Goal: Find specific page/section: Find specific page/section

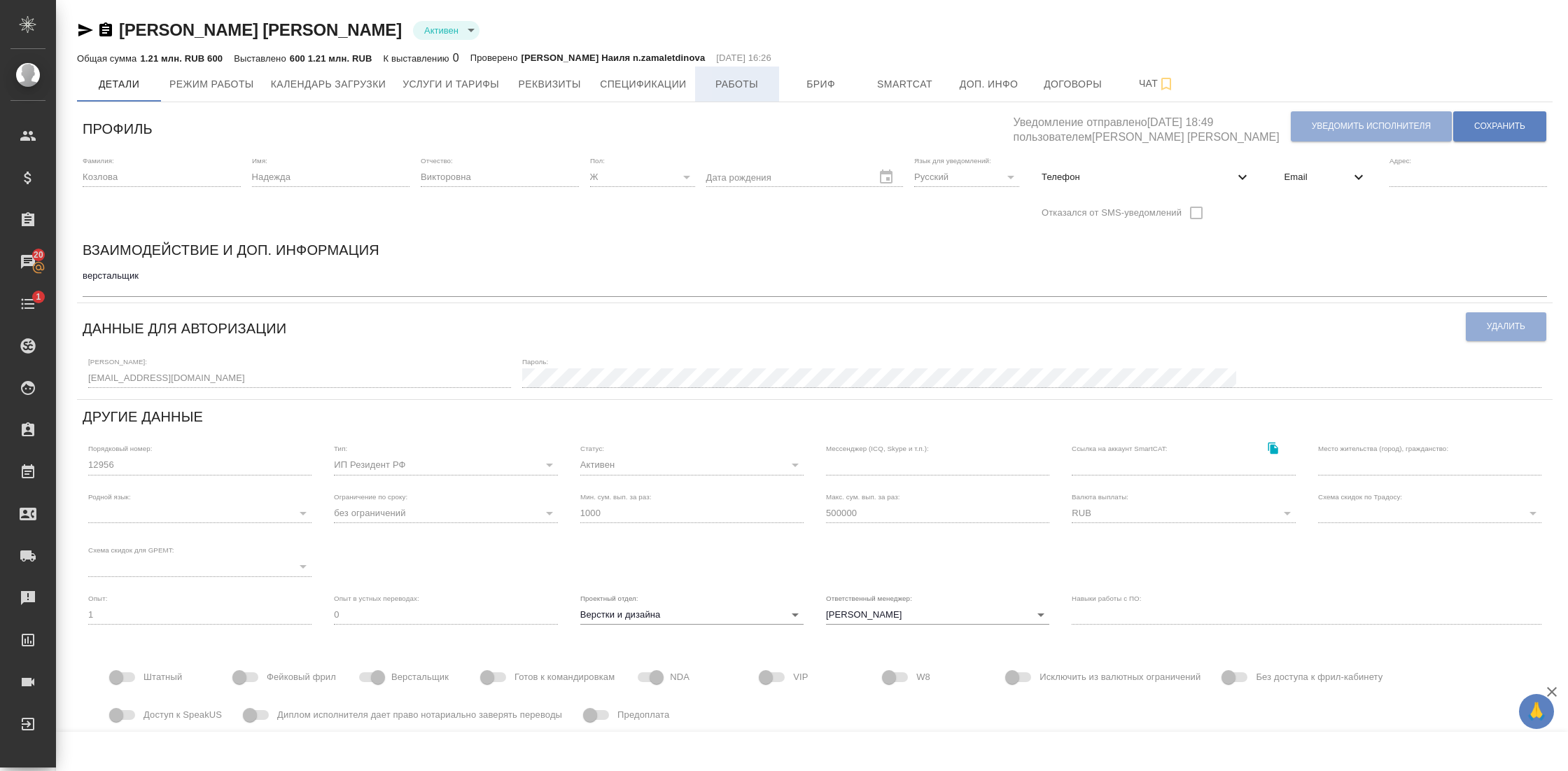
click at [757, 86] on span "Работы" at bounding box center [737, 84] width 67 height 17
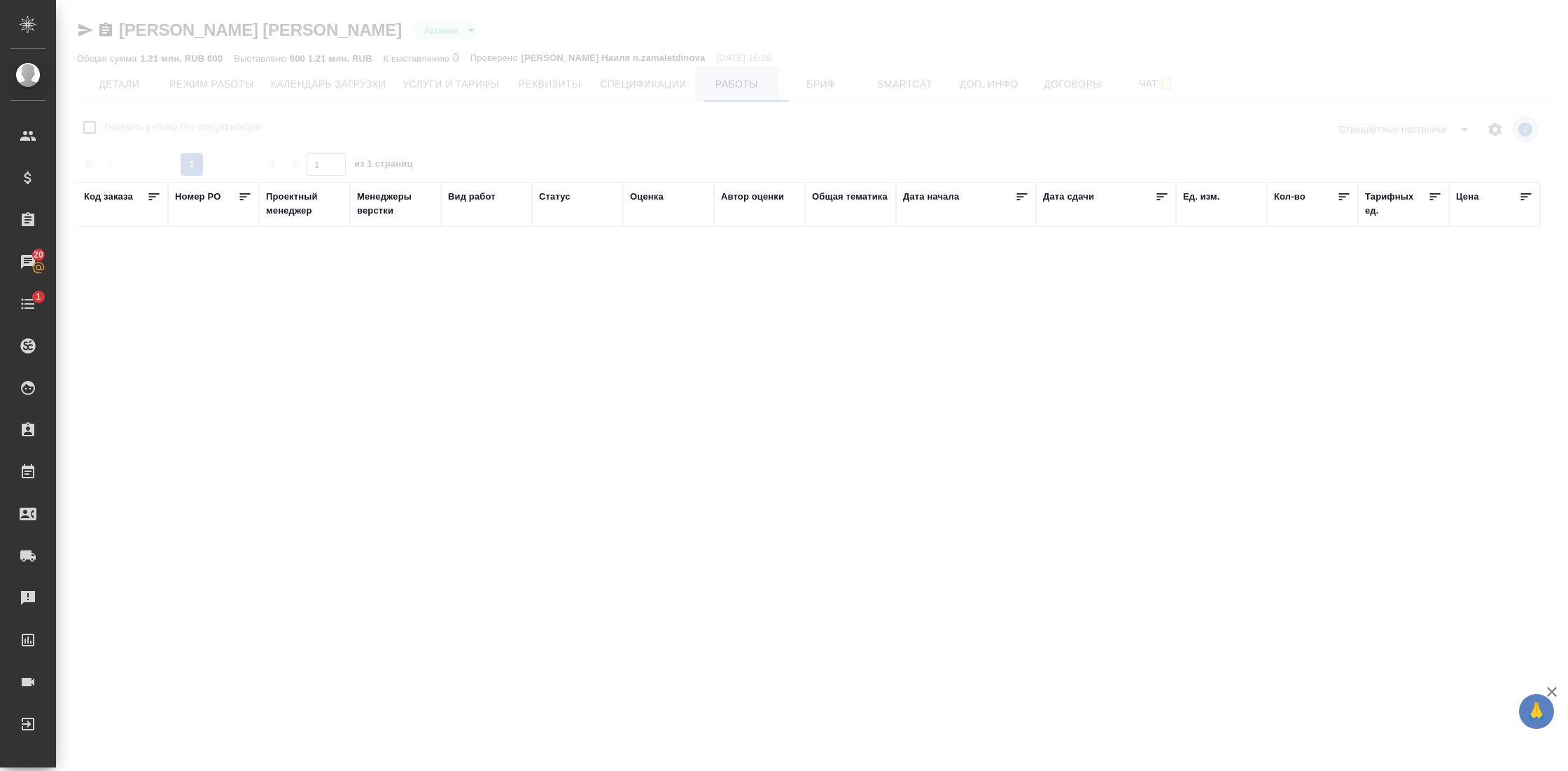
checkbox input "false"
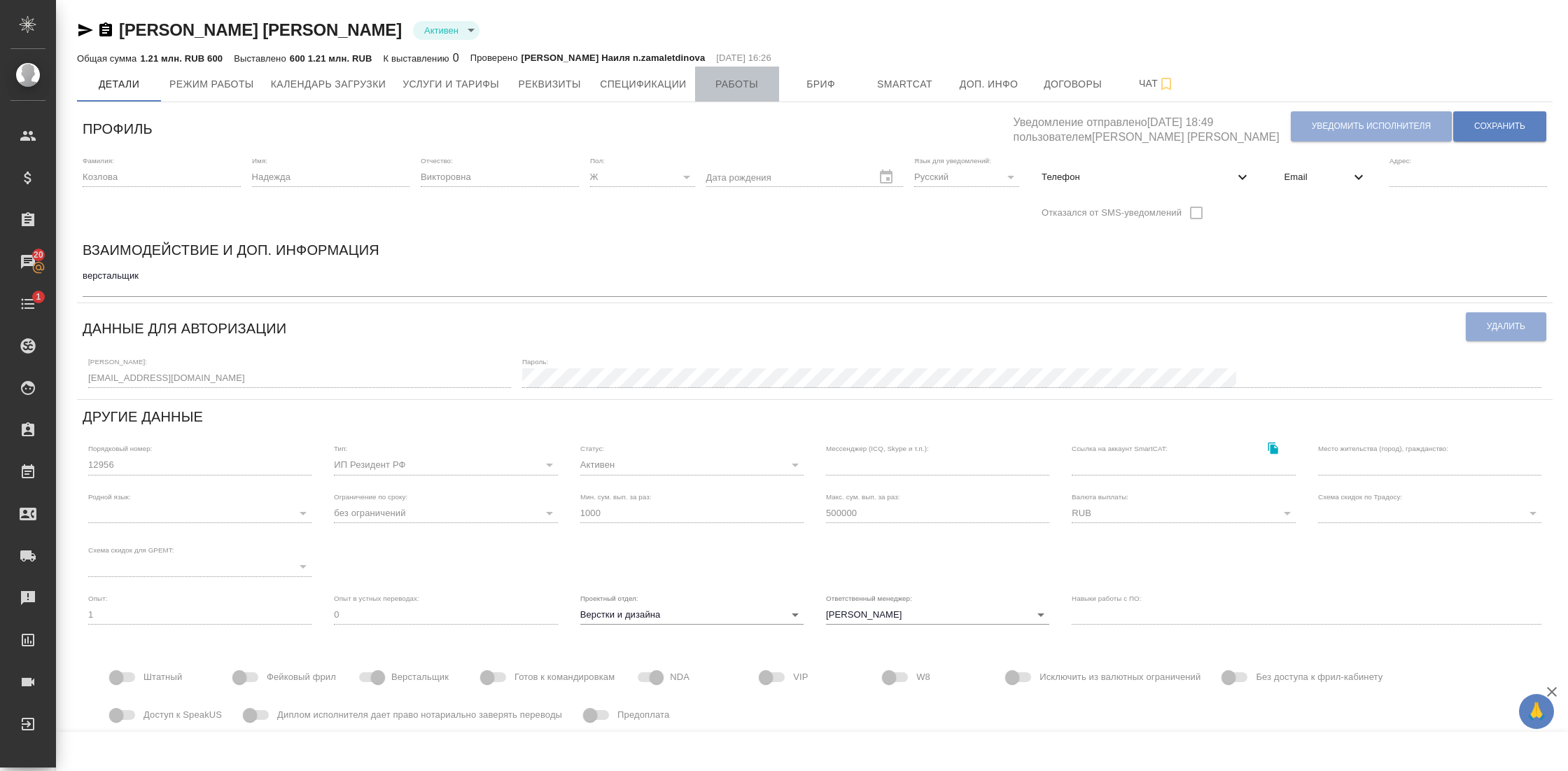
click at [715, 80] on span "Работы" at bounding box center [737, 84] width 67 height 17
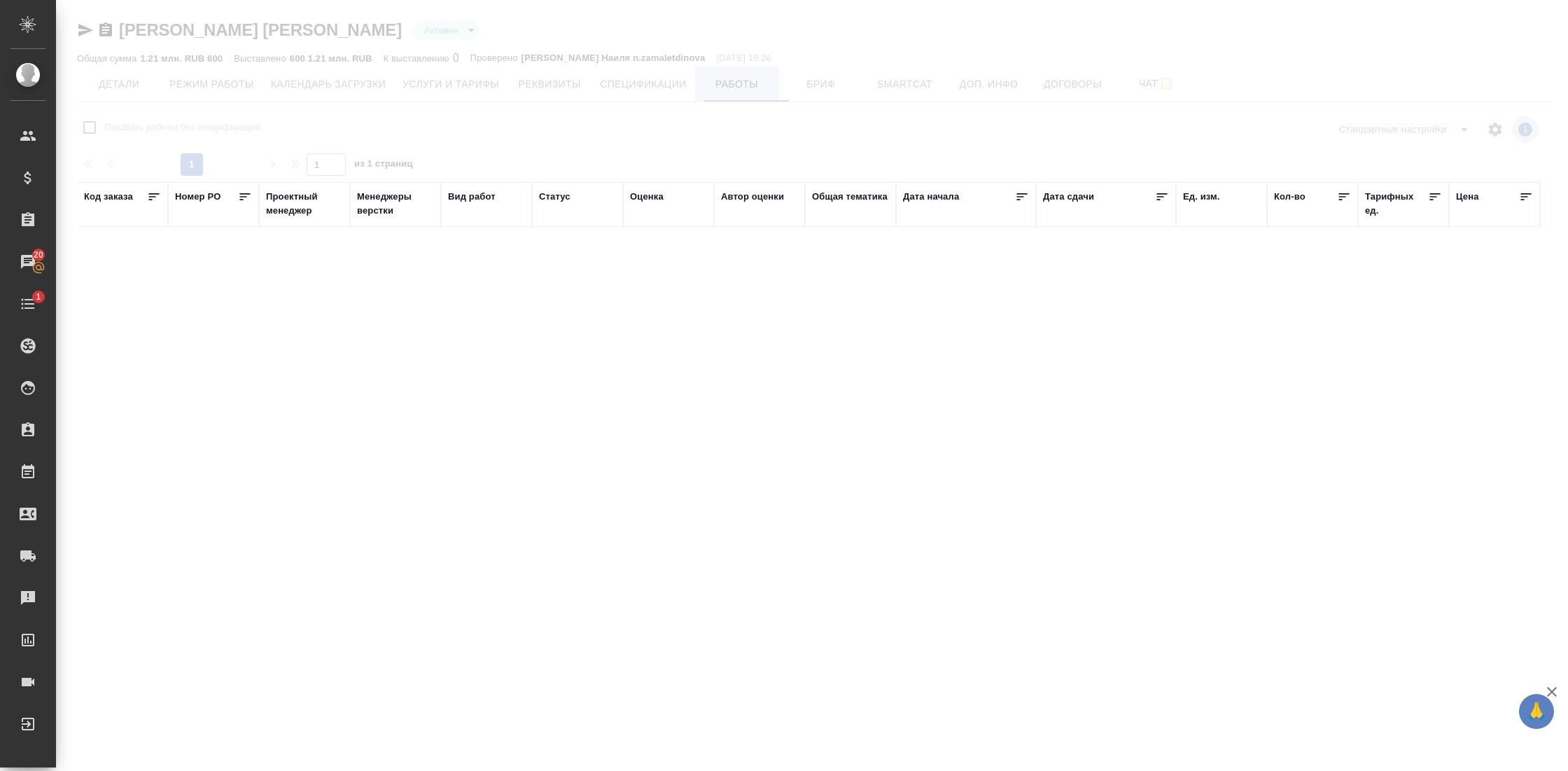
checkbox input "false"
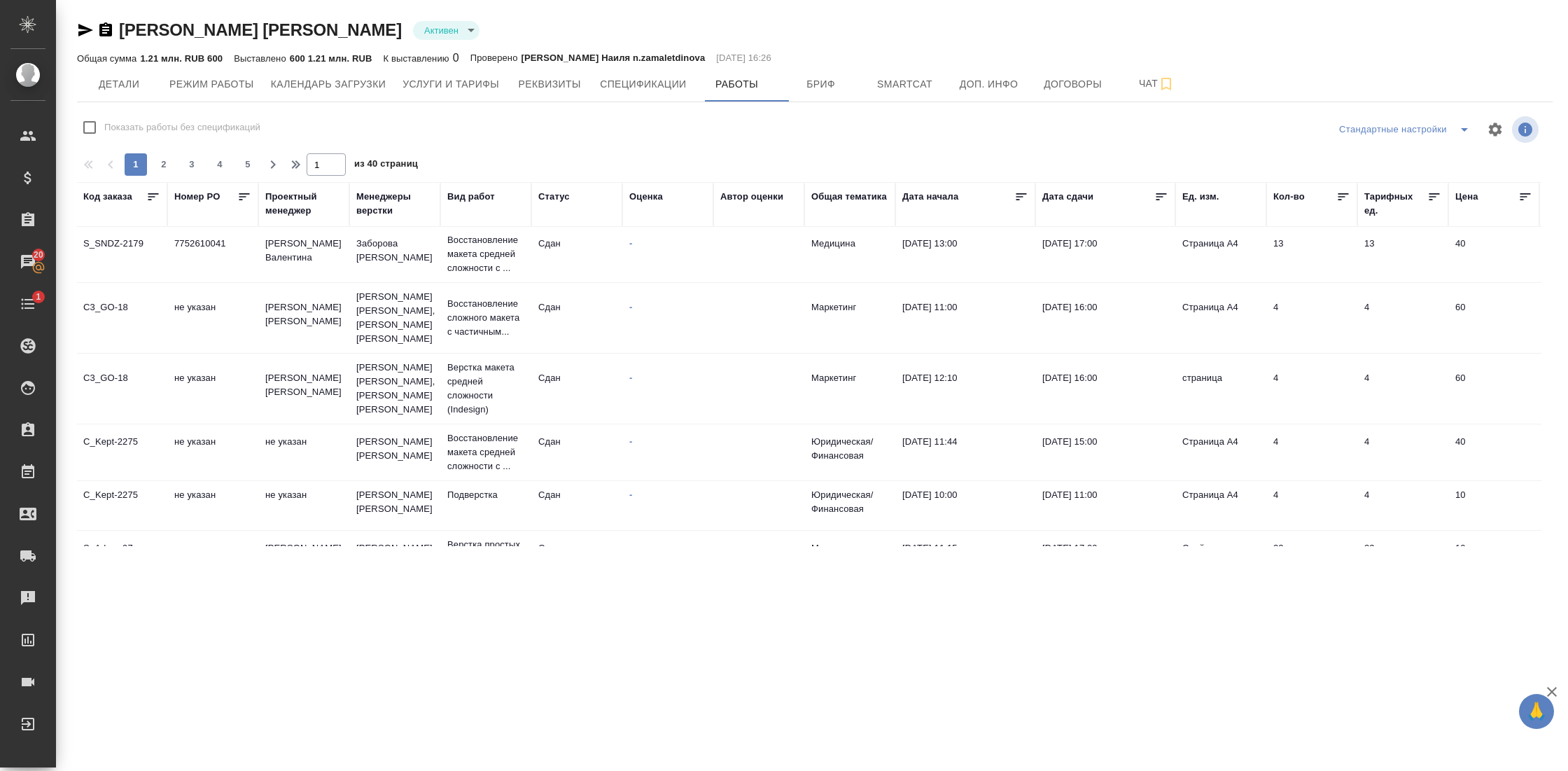
scroll to position [0, 1]
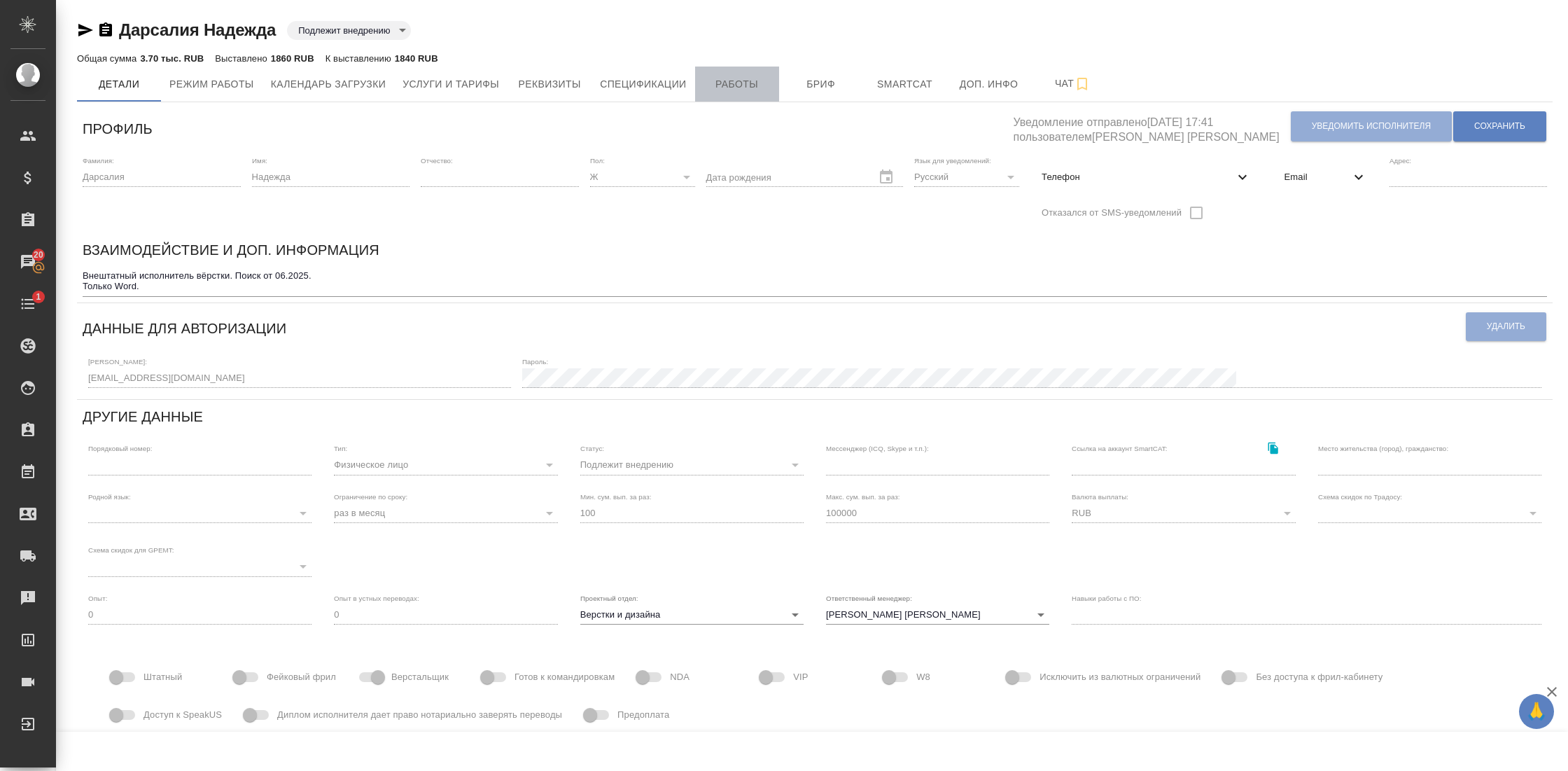
click at [722, 78] on span "Работы" at bounding box center [737, 84] width 67 height 17
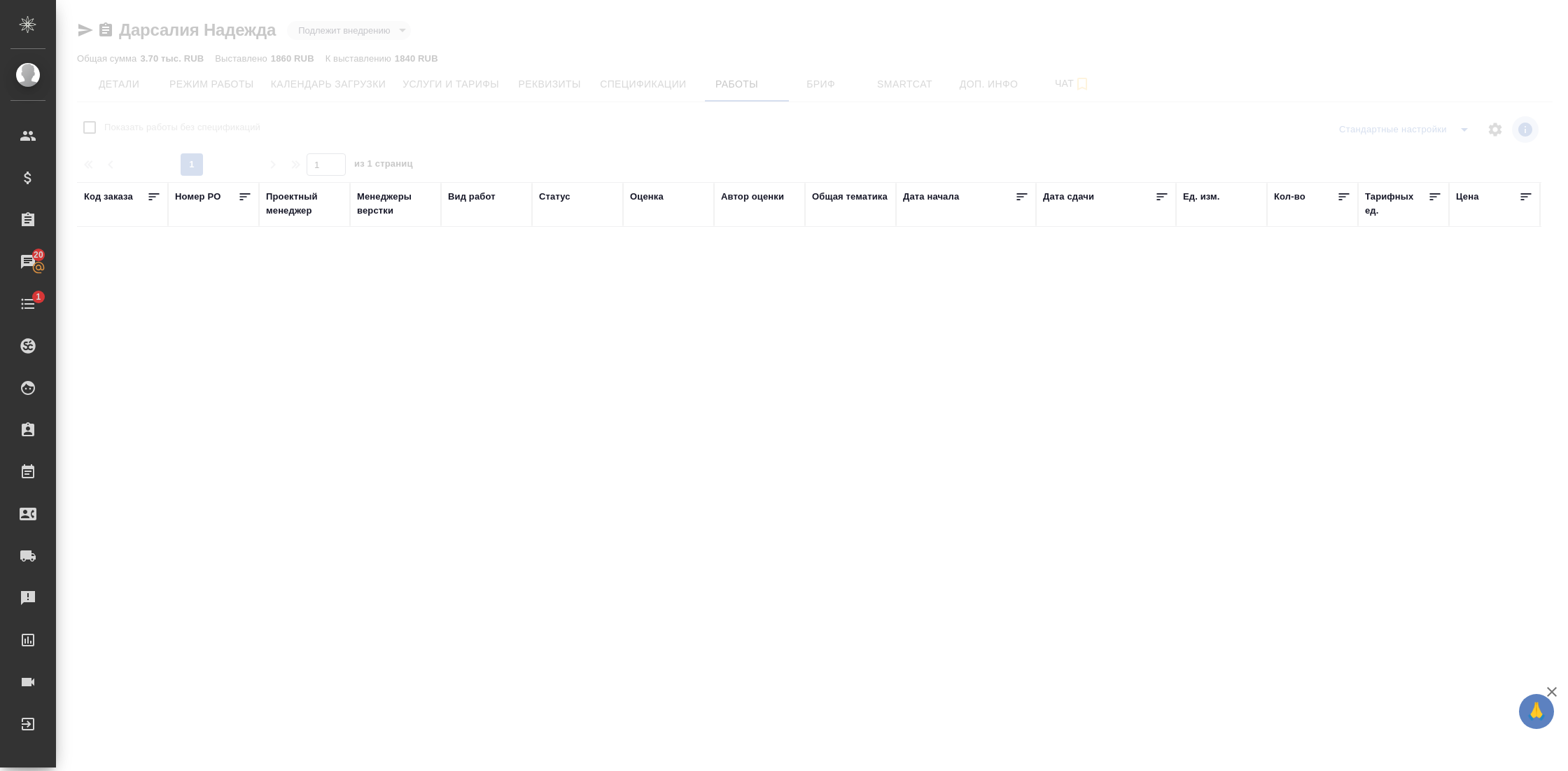
checkbox input "false"
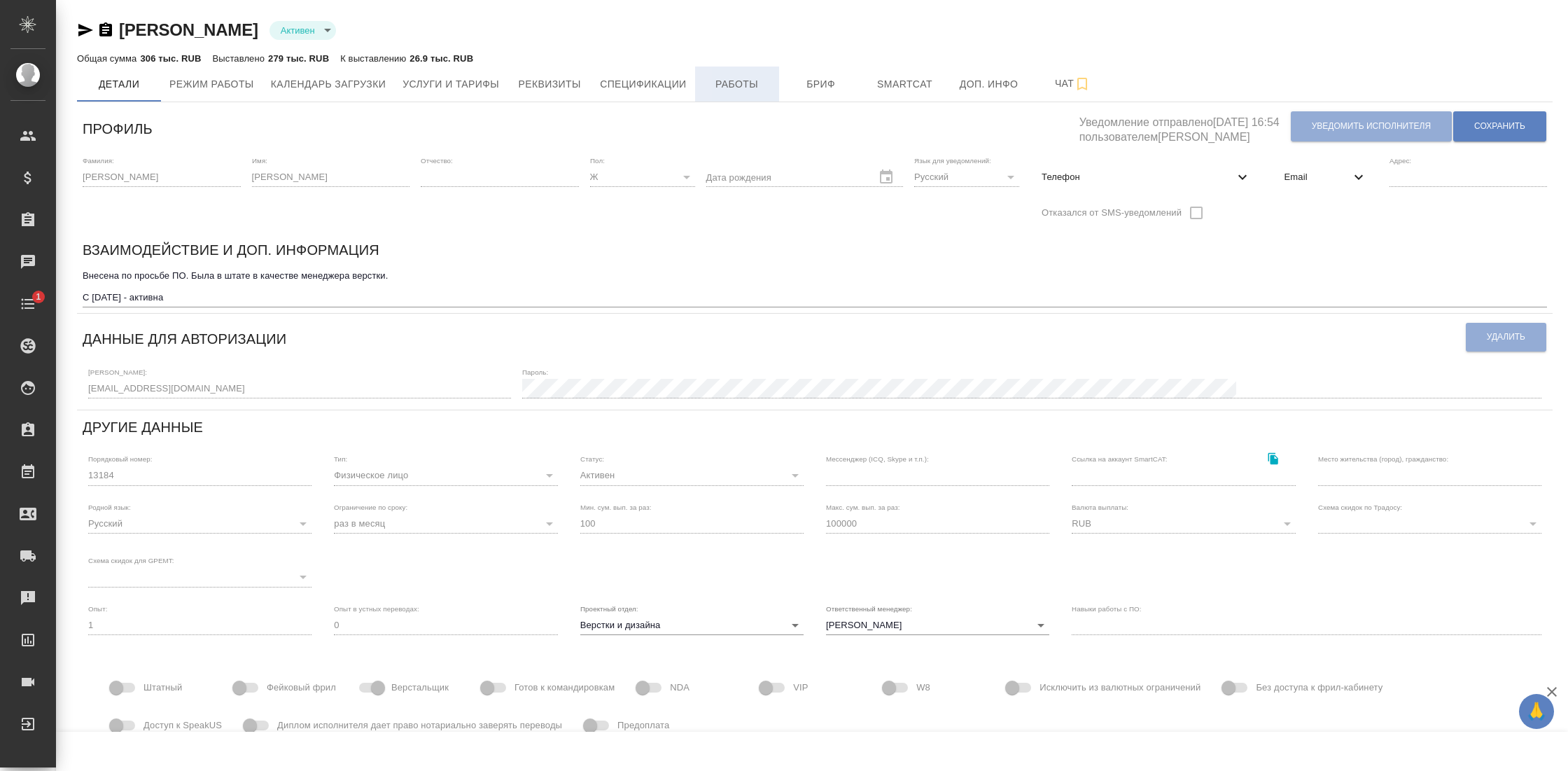
click at [734, 87] on span "Работы" at bounding box center [737, 84] width 67 height 17
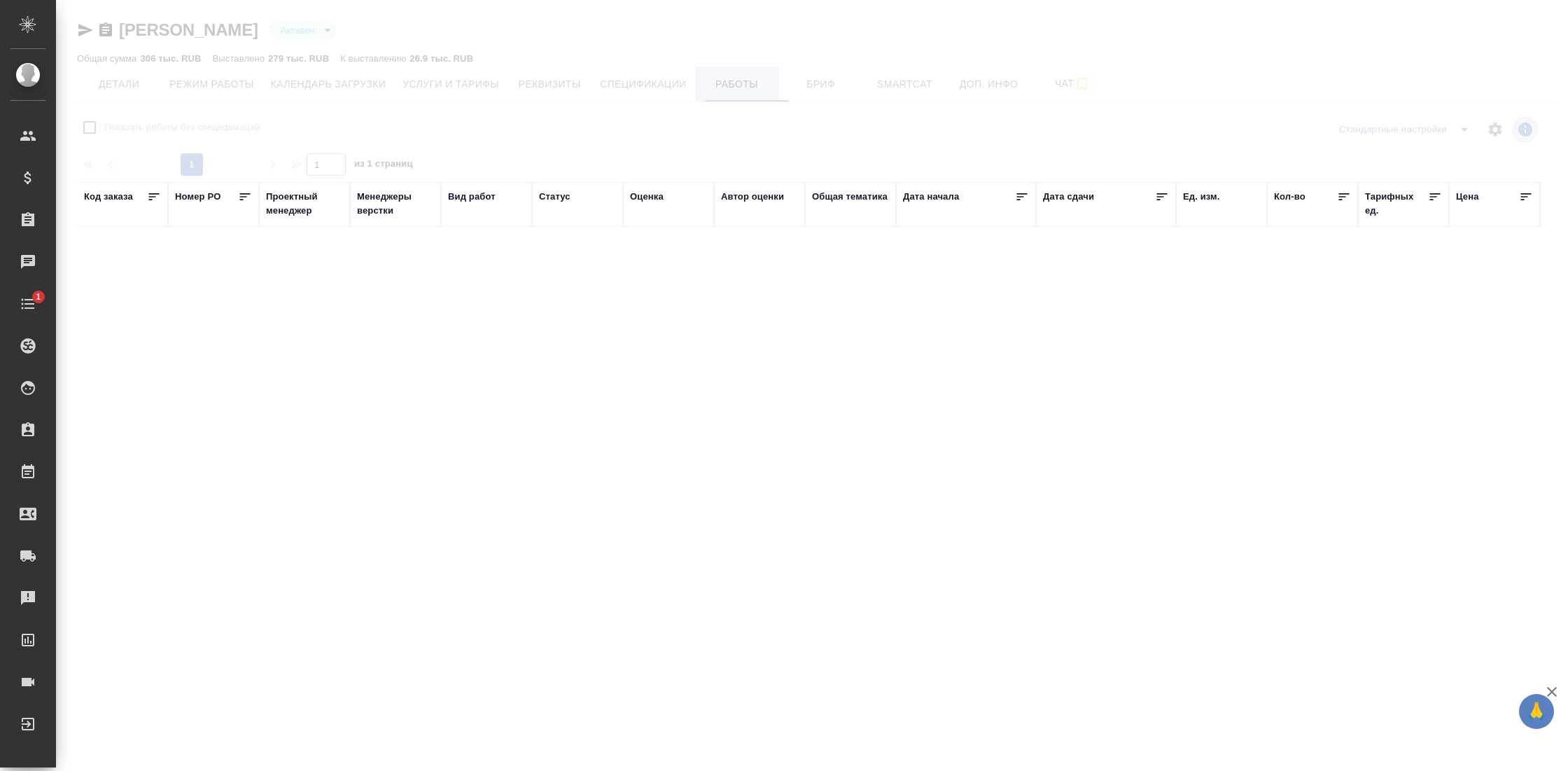
checkbox input "false"
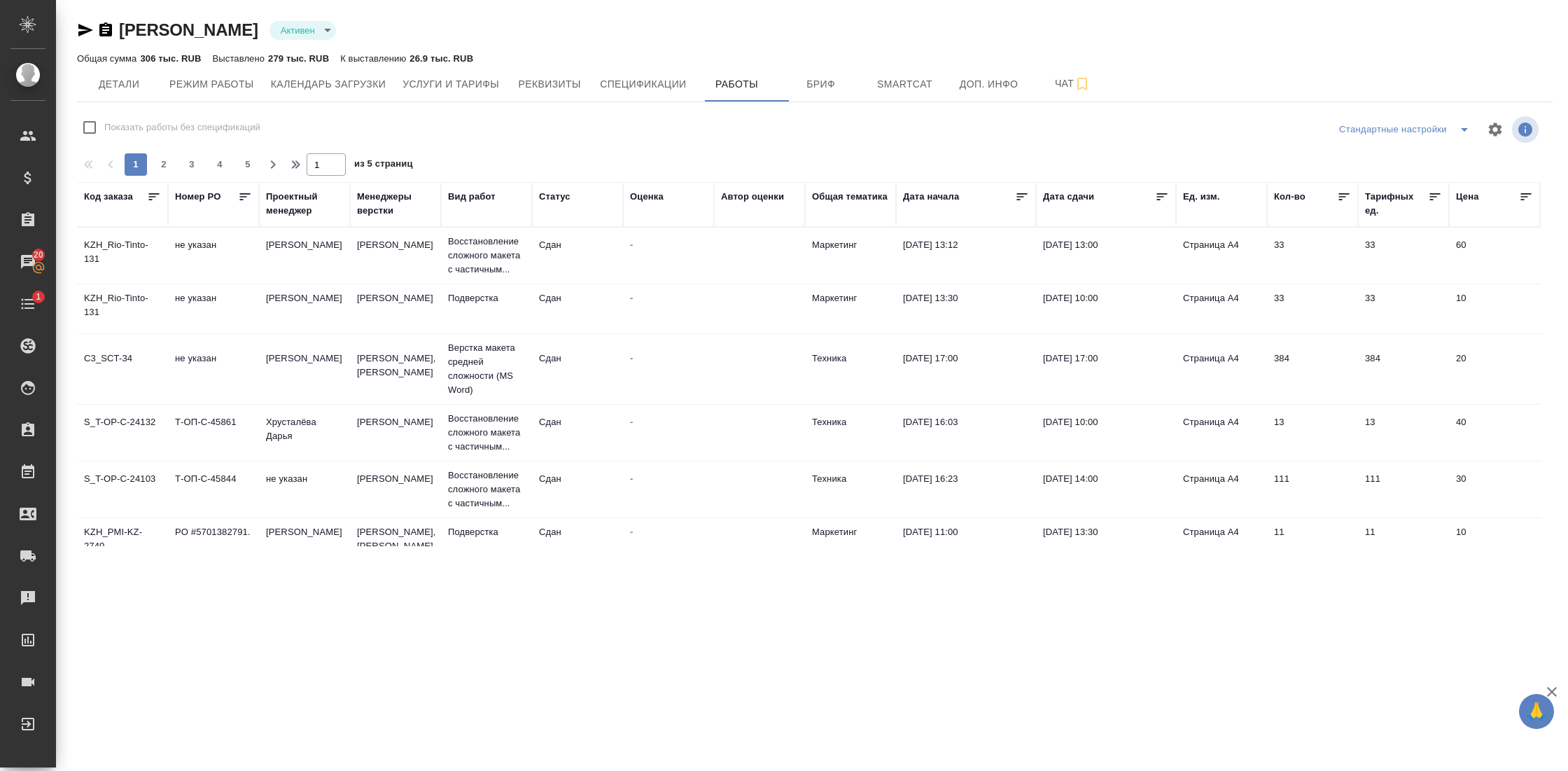
click at [1156, 196] on icon at bounding box center [1162, 196] width 14 height 14
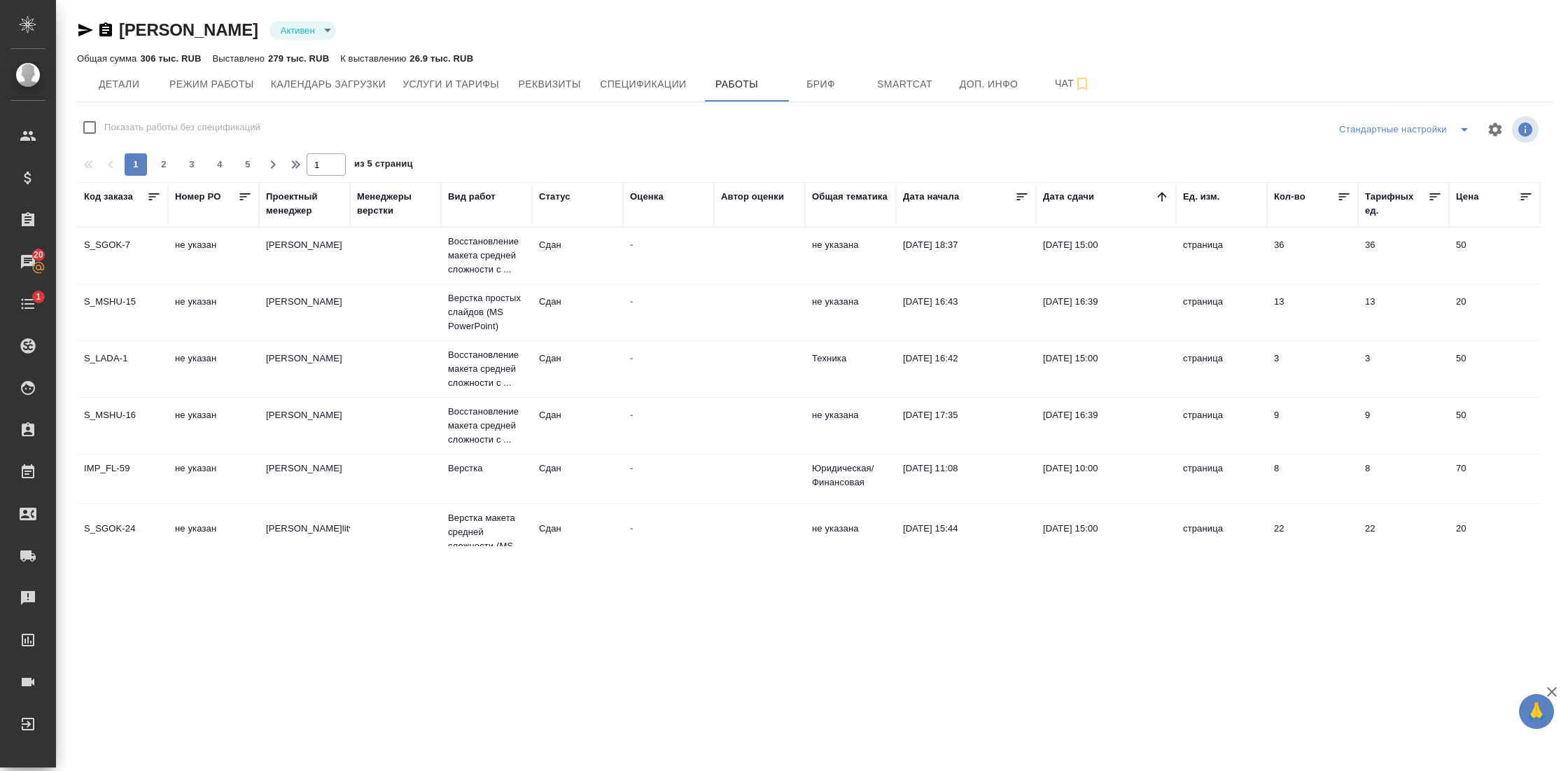
click at [1162, 194] on icon at bounding box center [1162, 195] width 9 height 9
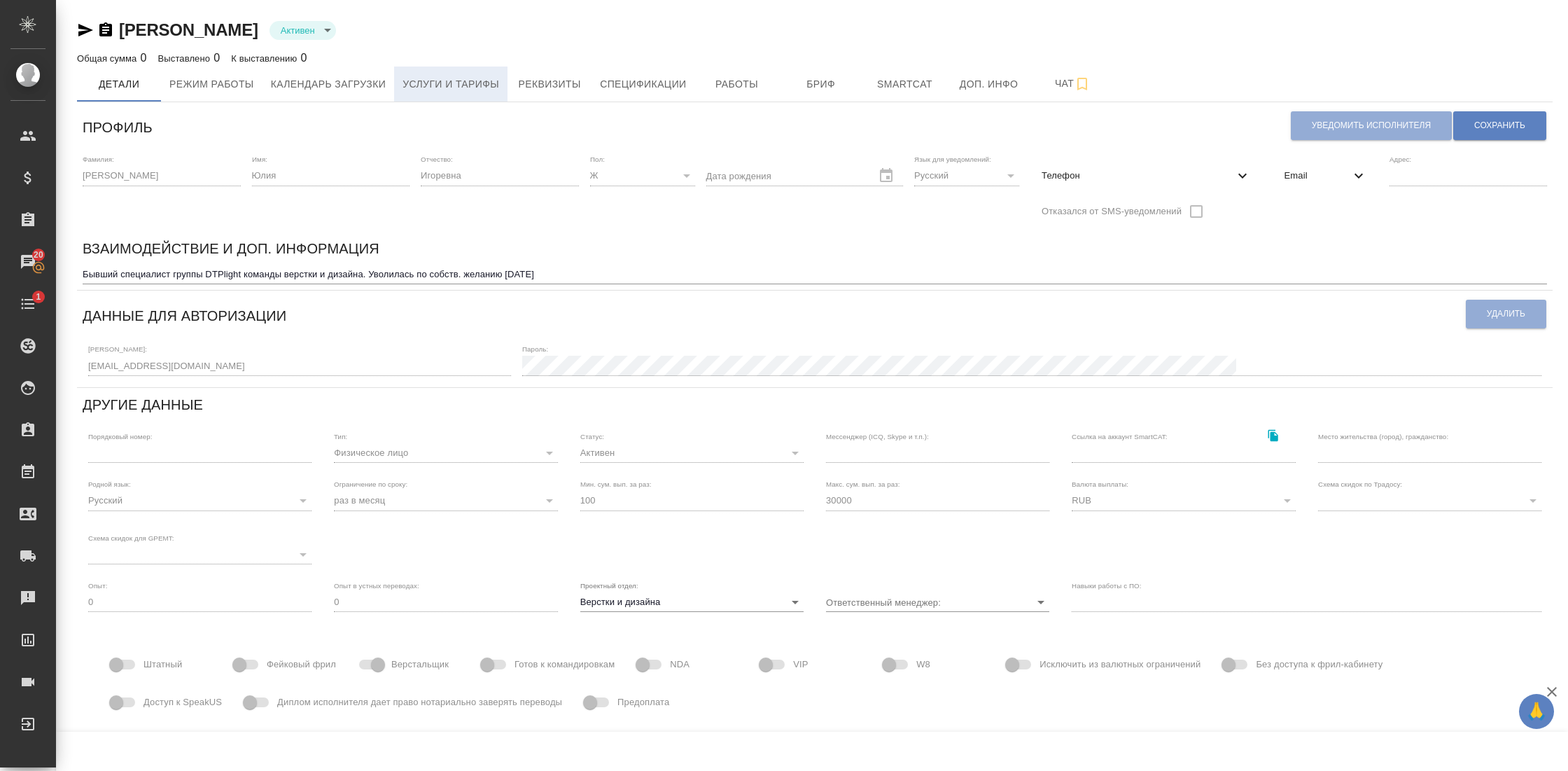
click at [446, 87] on span "Услуги и тарифы" at bounding box center [451, 84] width 97 height 17
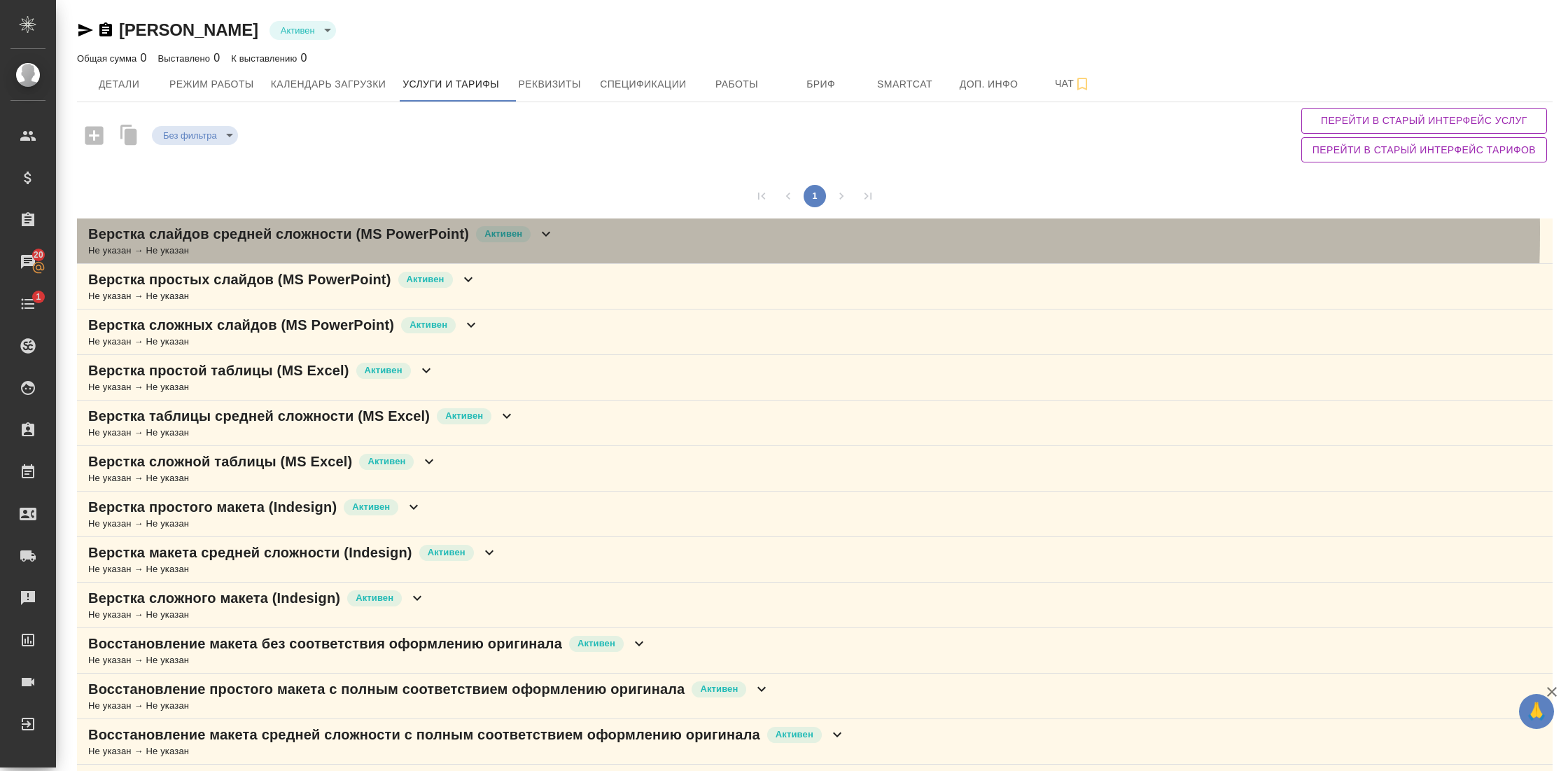
click at [548, 232] on icon at bounding box center [546, 233] width 16 height 16
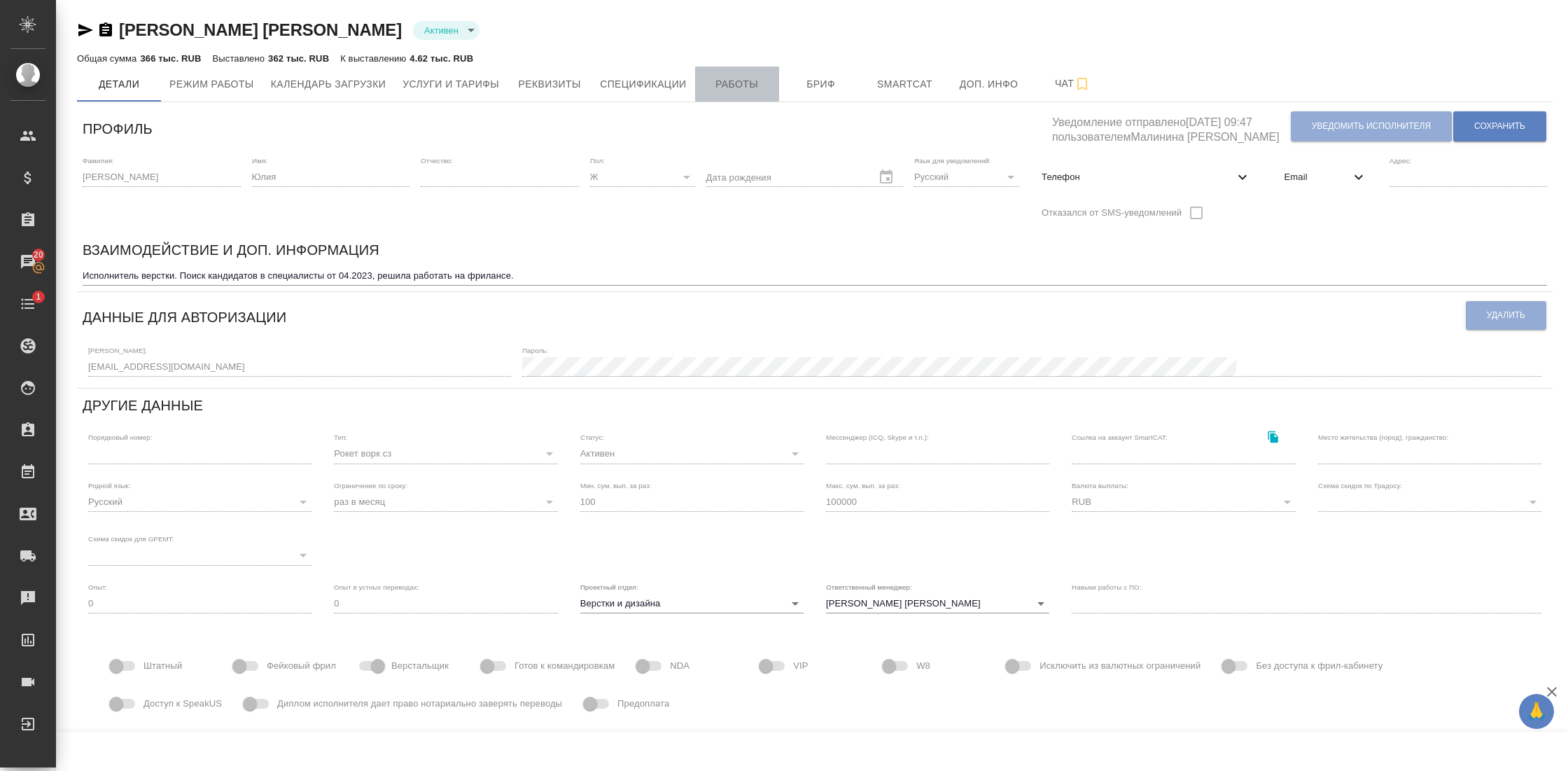
click at [731, 92] on span "Работы" at bounding box center [737, 84] width 67 height 17
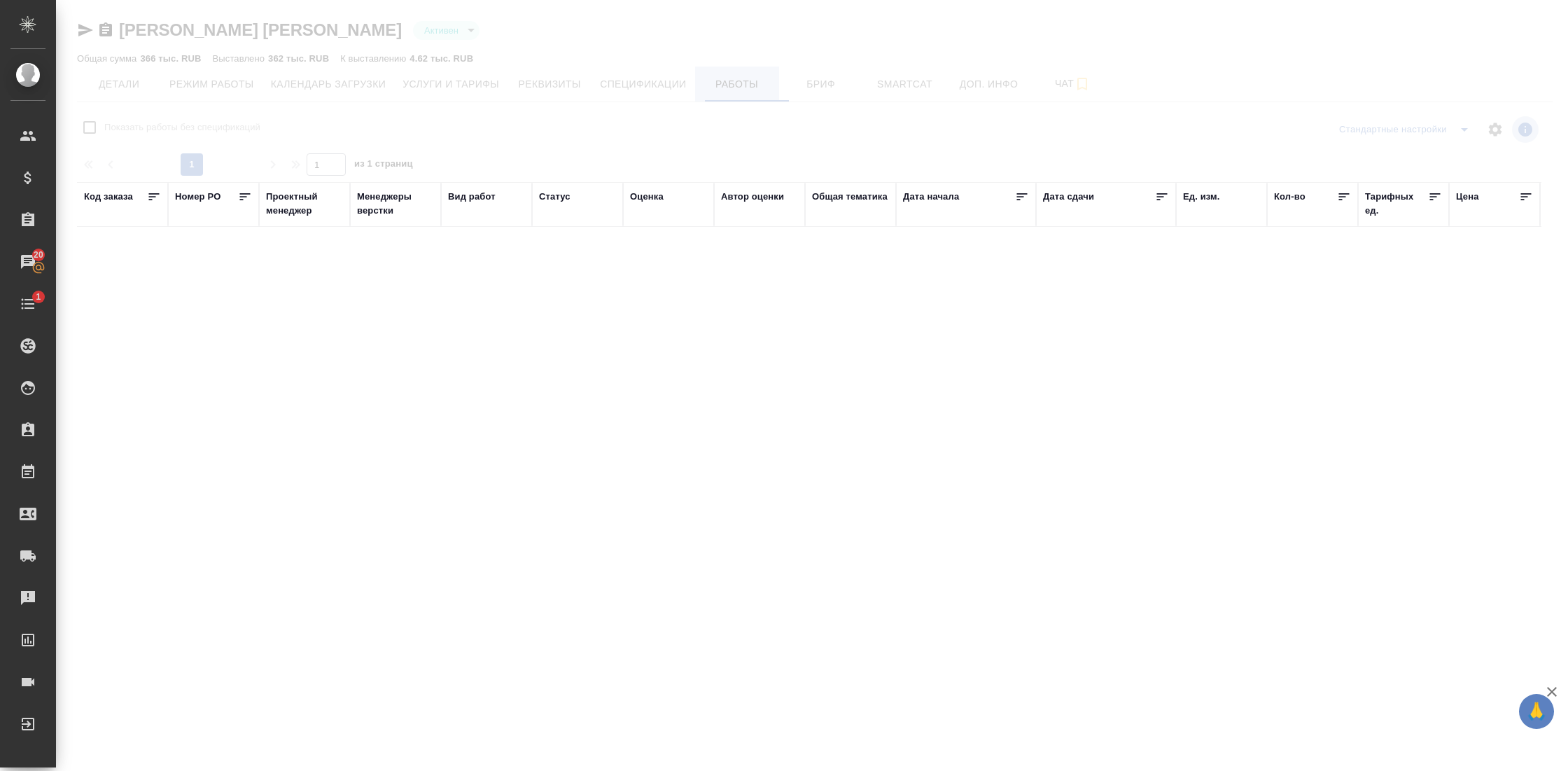
checkbox input "false"
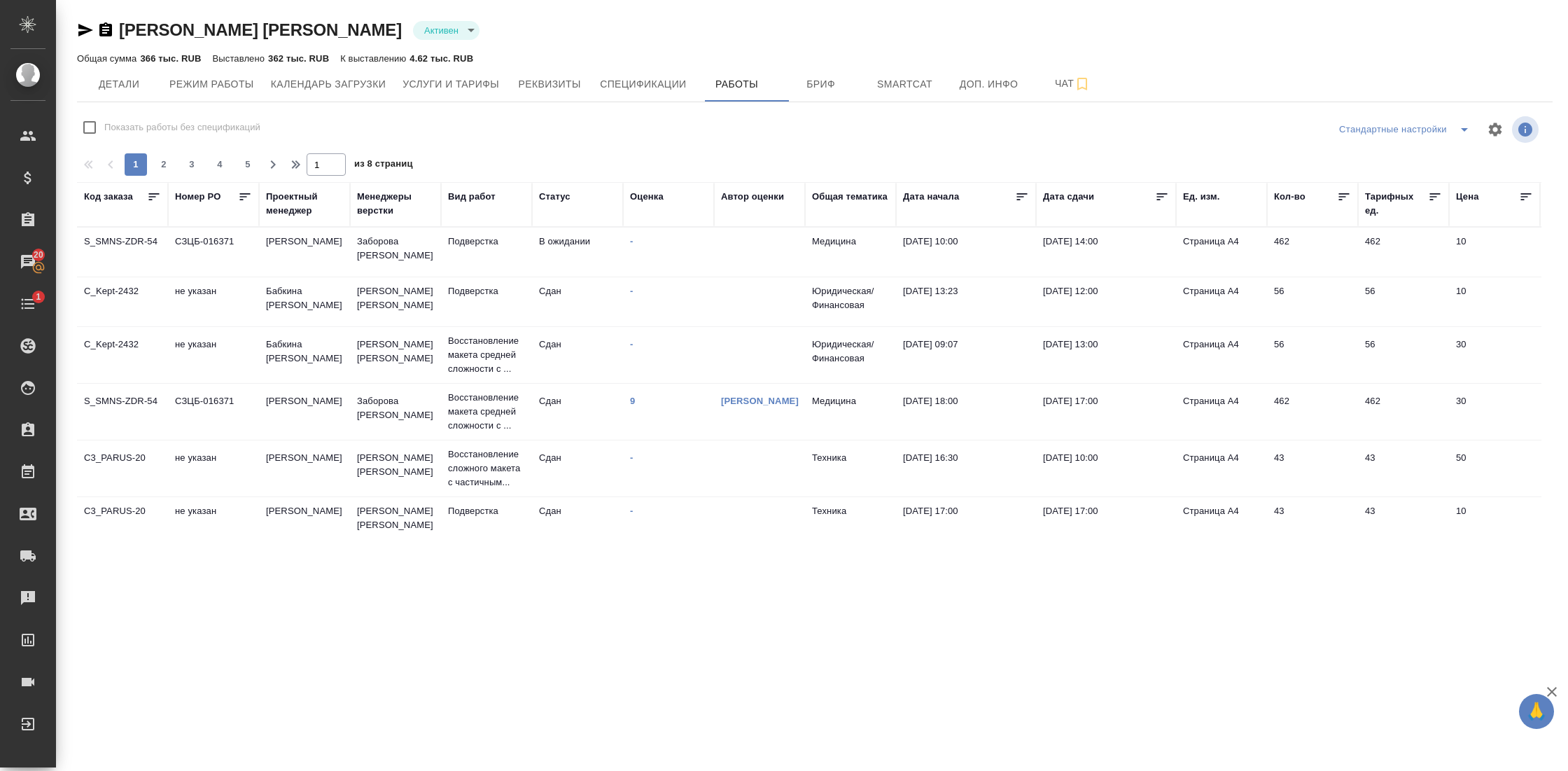
click at [1163, 191] on icon at bounding box center [1162, 196] width 14 height 14
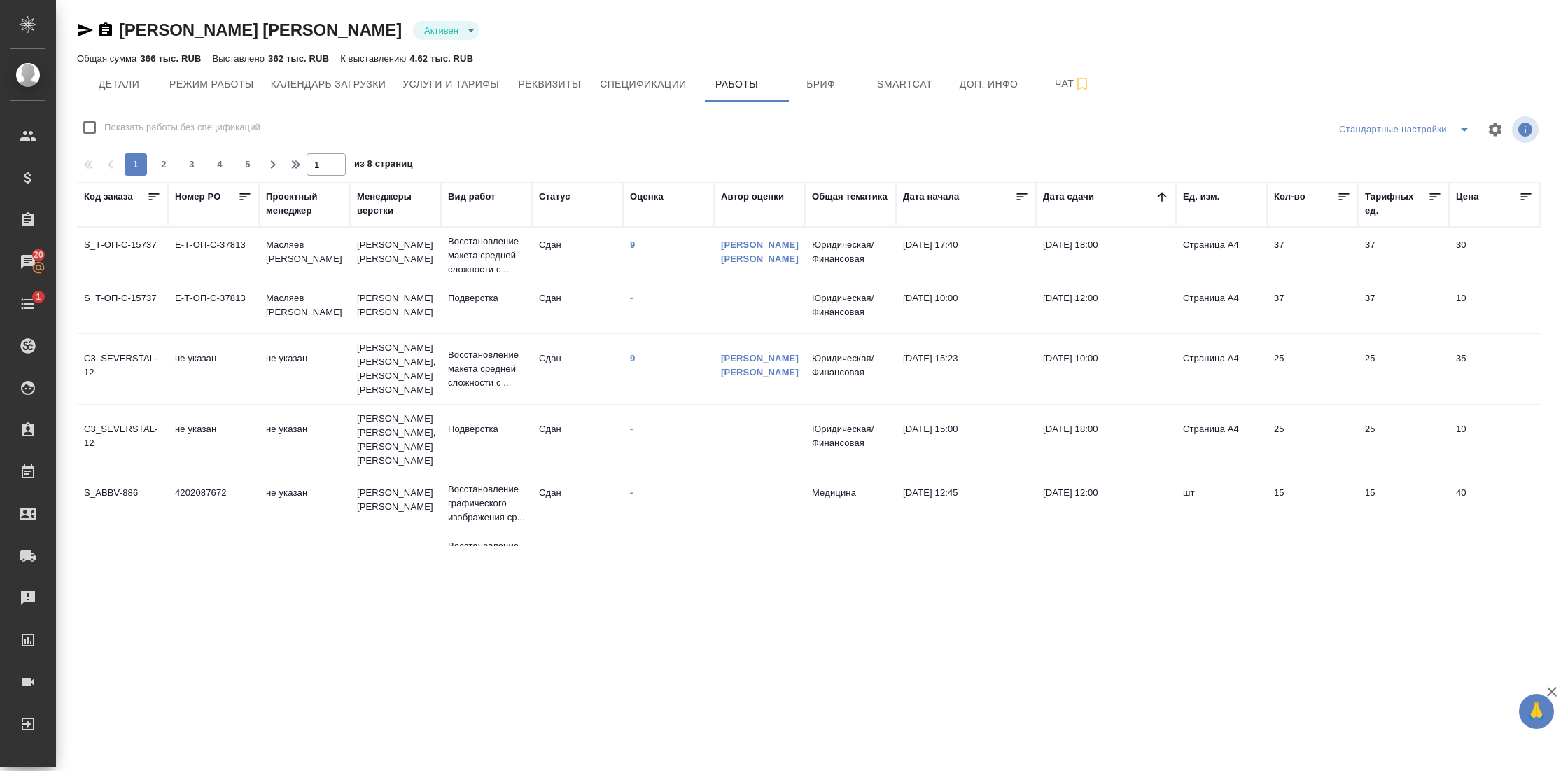
click at [1163, 191] on icon at bounding box center [1162, 196] width 14 height 14
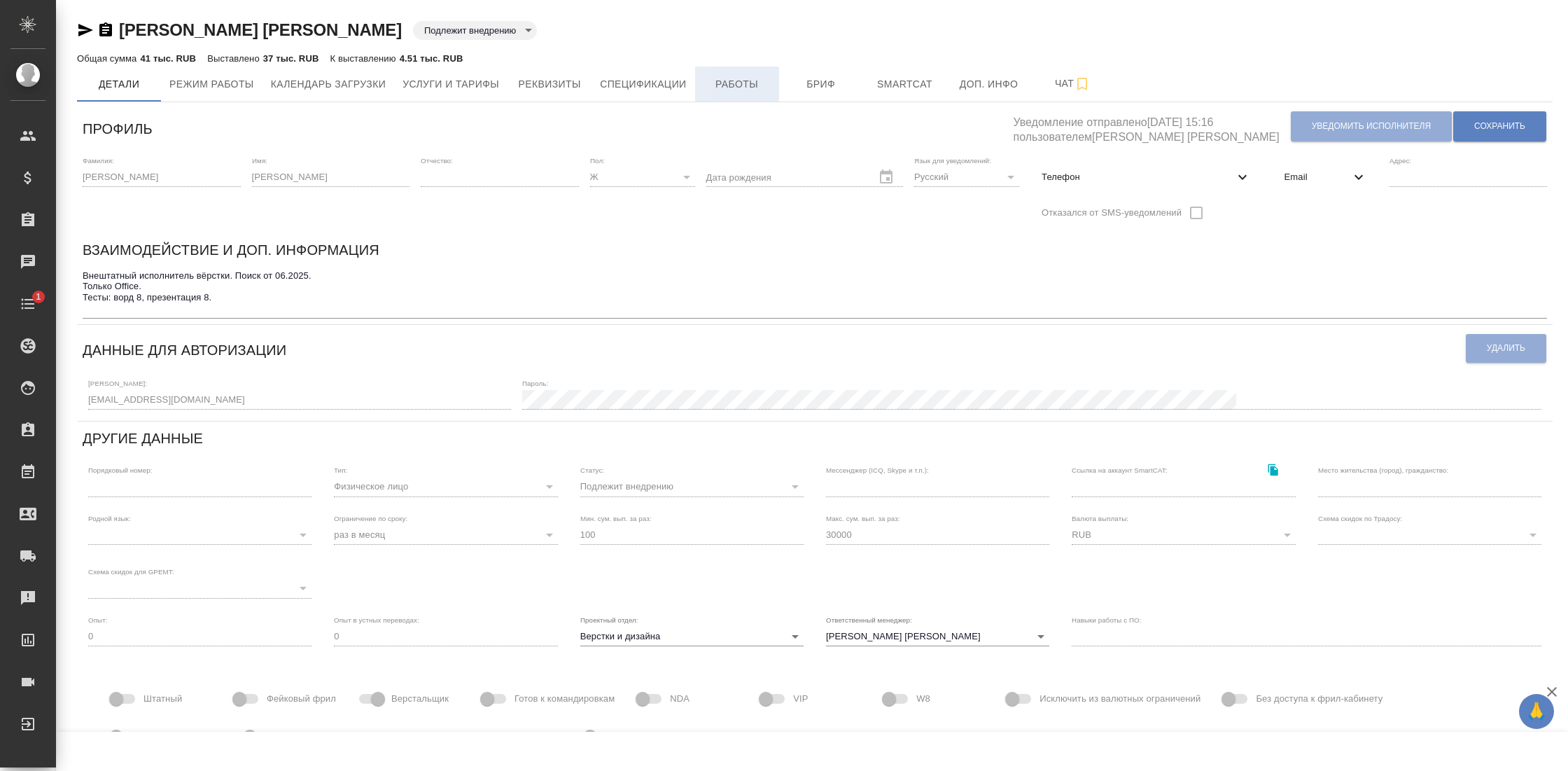
click at [742, 74] on button "Работы" at bounding box center [737, 84] width 84 height 35
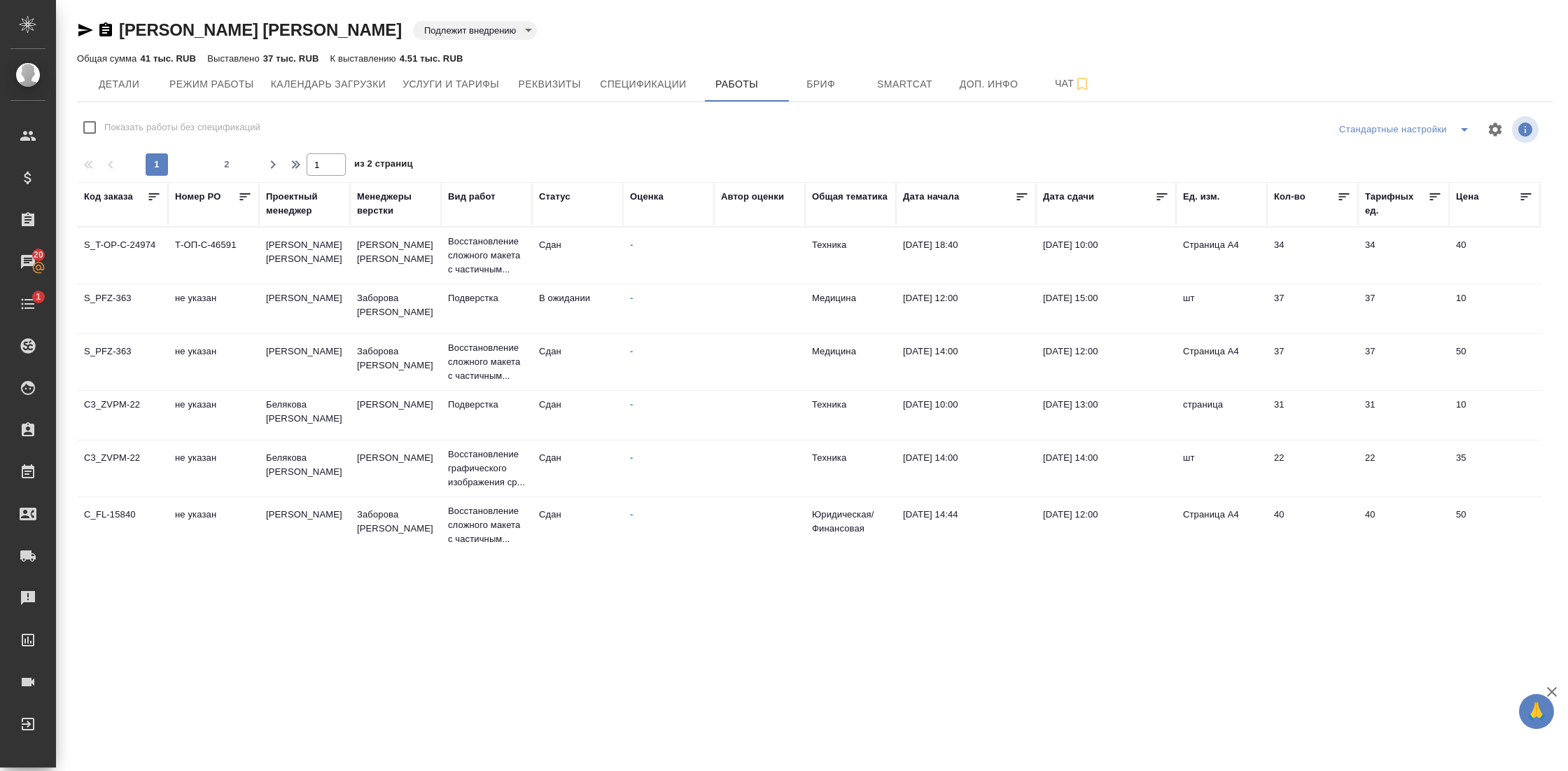
click at [1160, 196] on icon at bounding box center [1163, 196] width 11 height 7
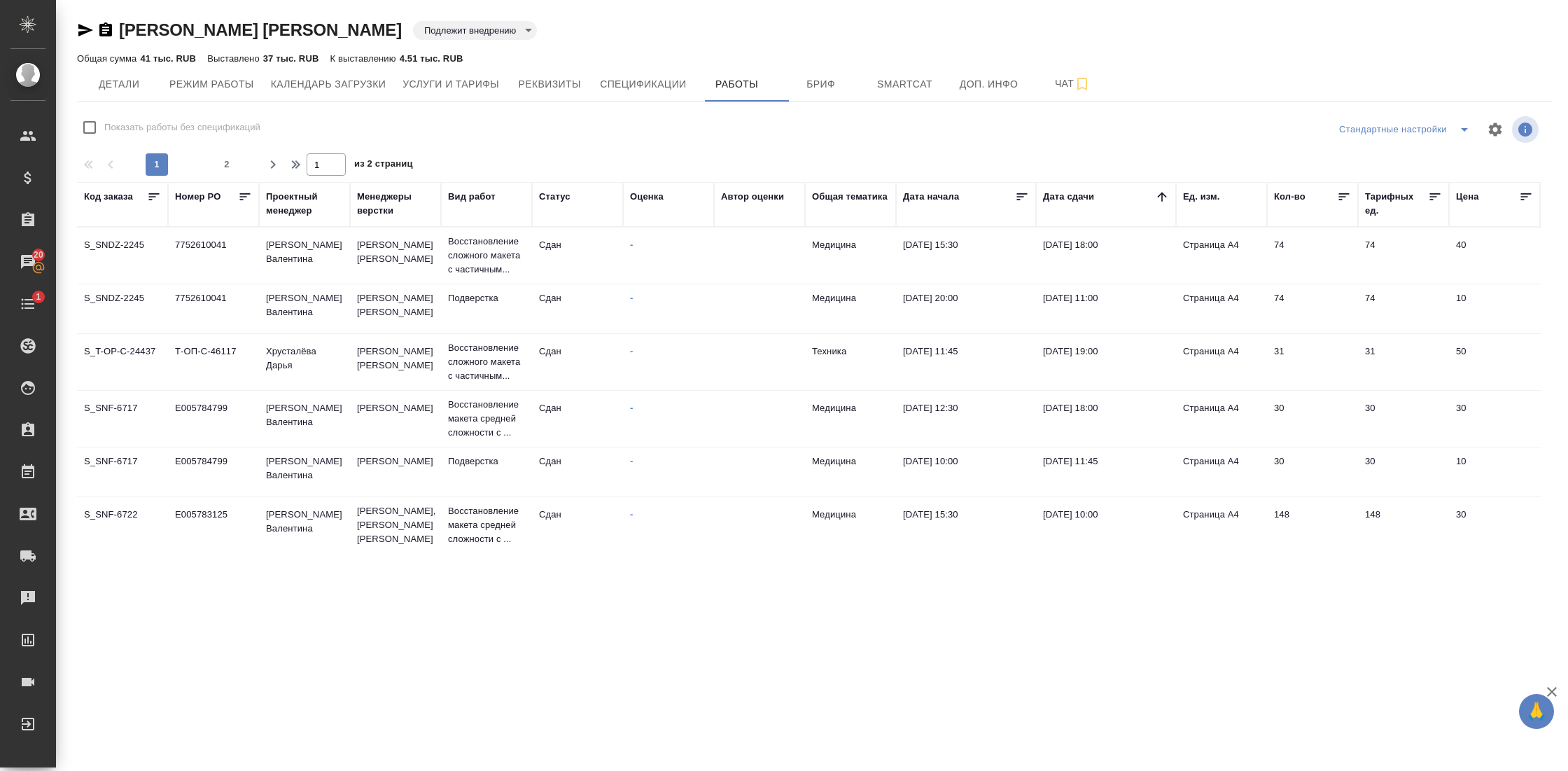
click at [1160, 196] on icon at bounding box center [1162, 196] width 14 height 14
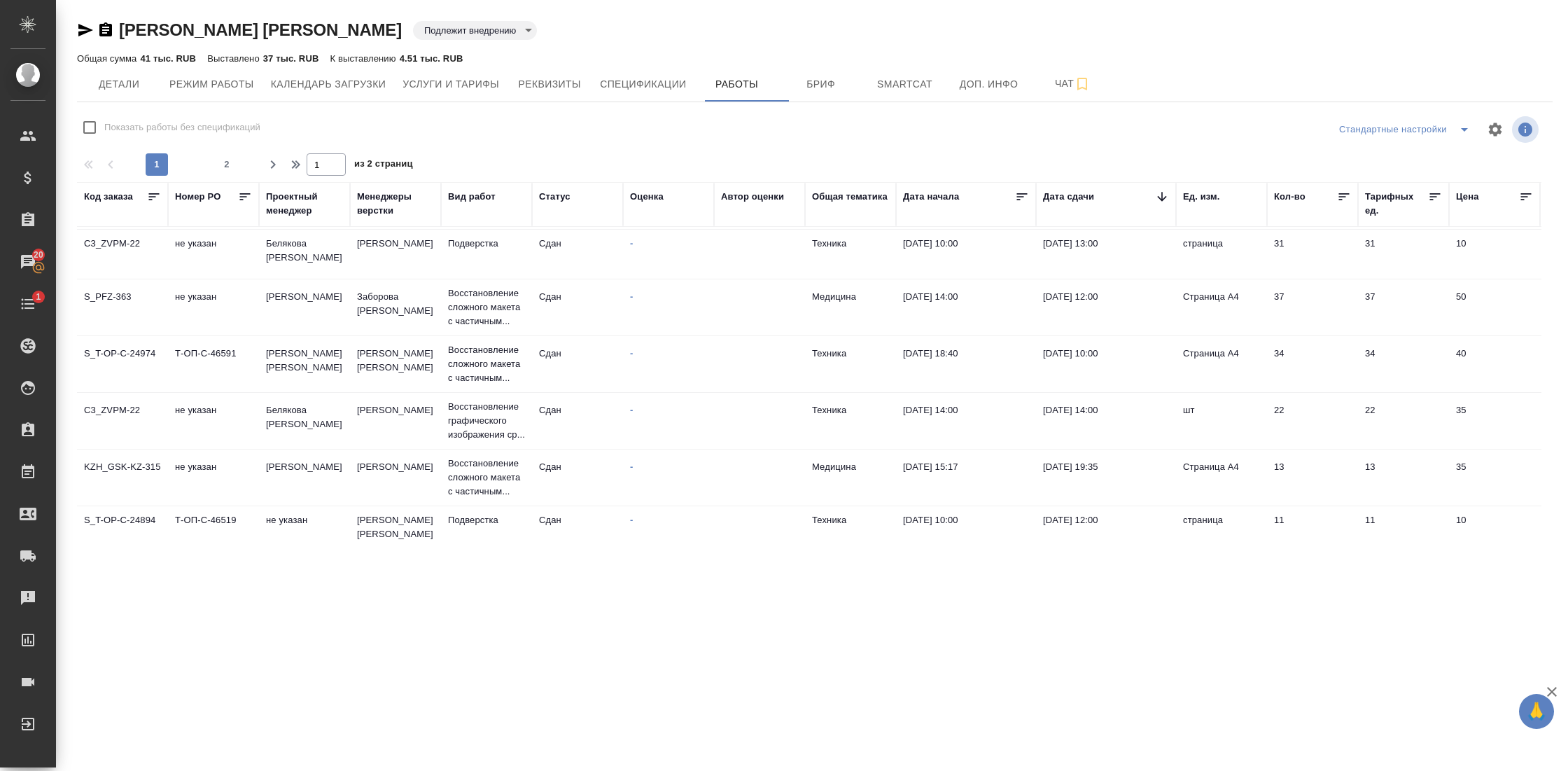
scroll to position [163, 0]
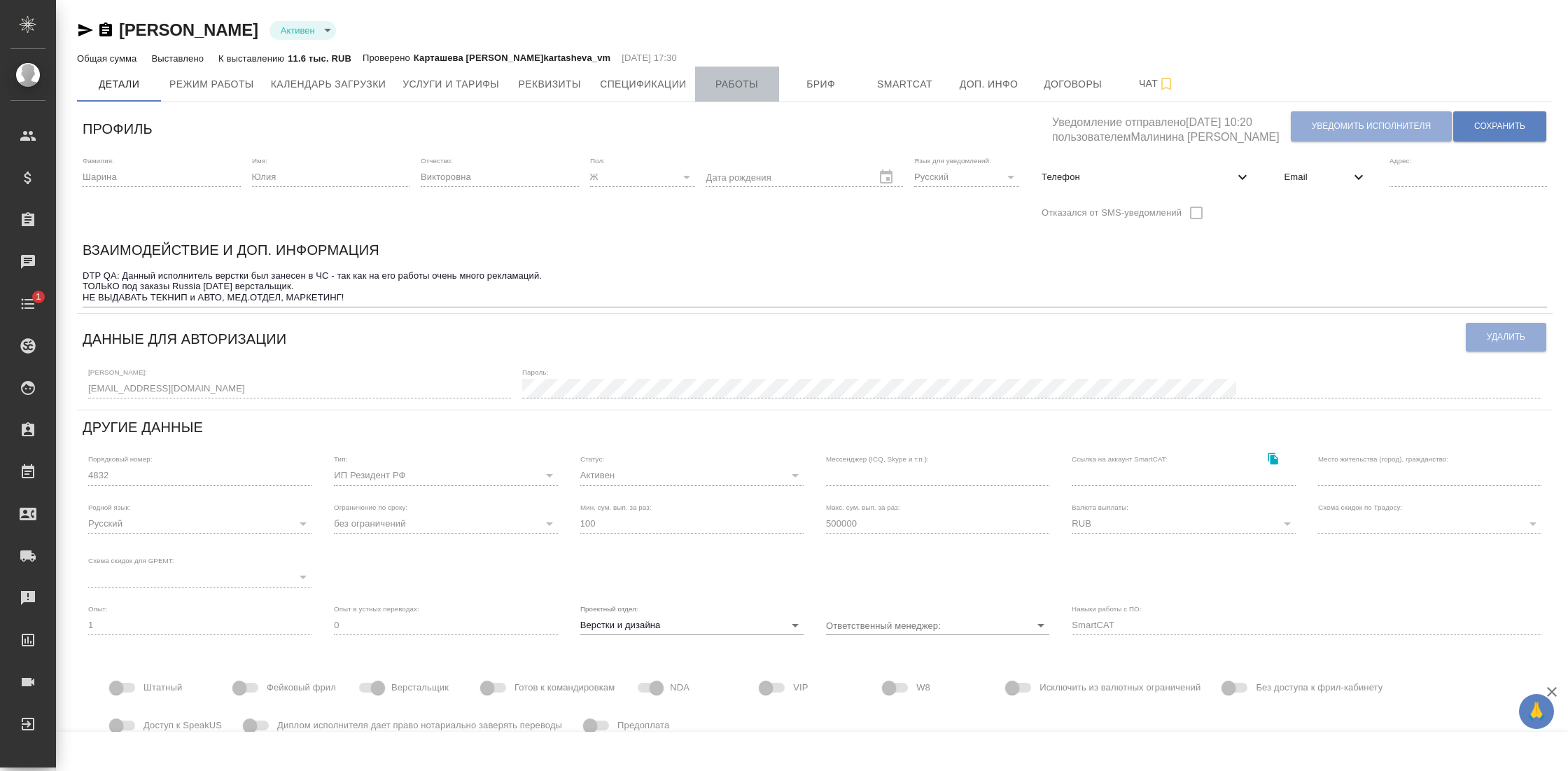
click at [742, 80] on span "Работы" at bounding box center [737, 84] width 67 height 17
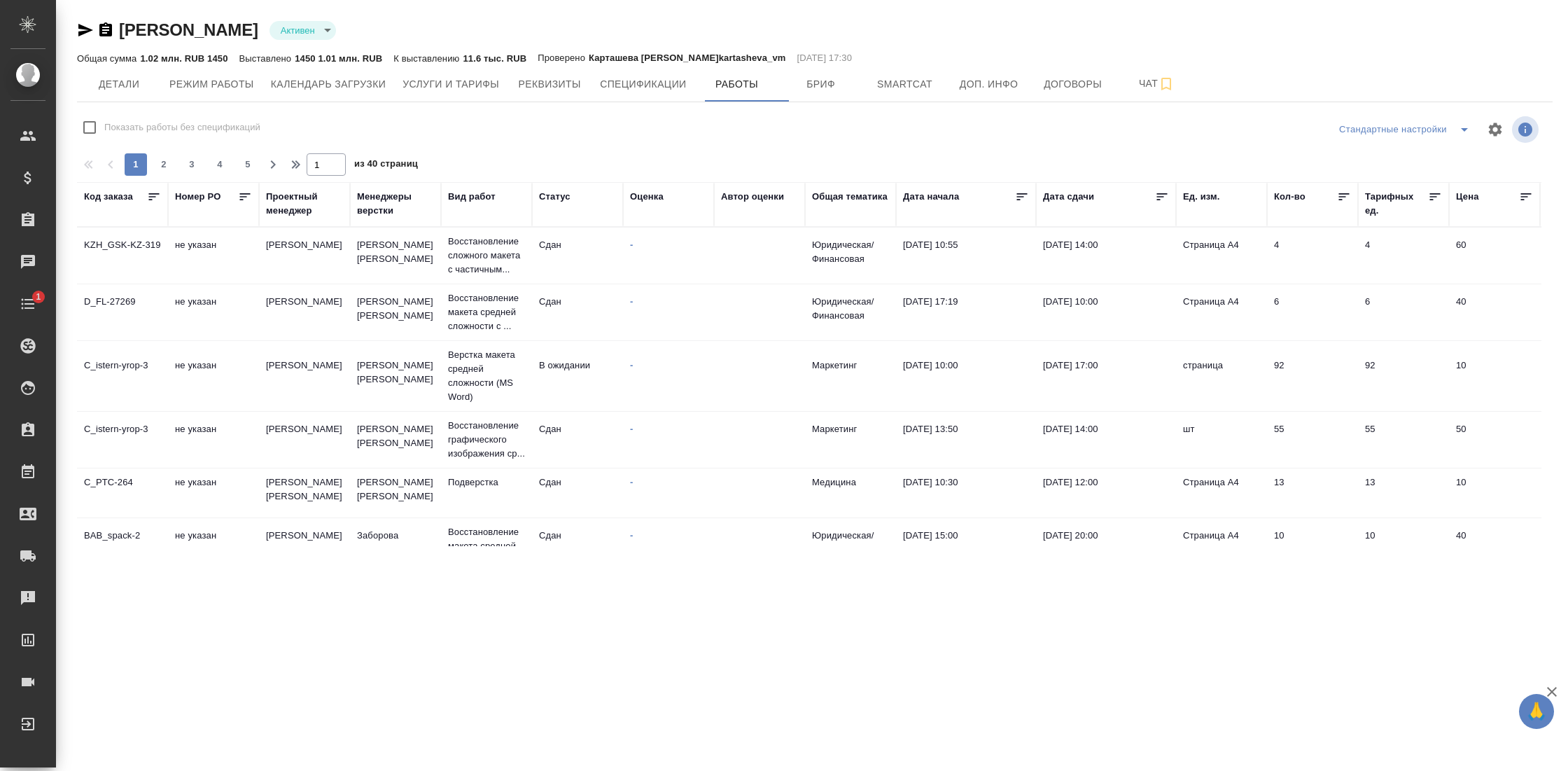
checkbox input "false"
click at [1163, 197] on icon at bounding box center [1162, 196] width 14 height 14
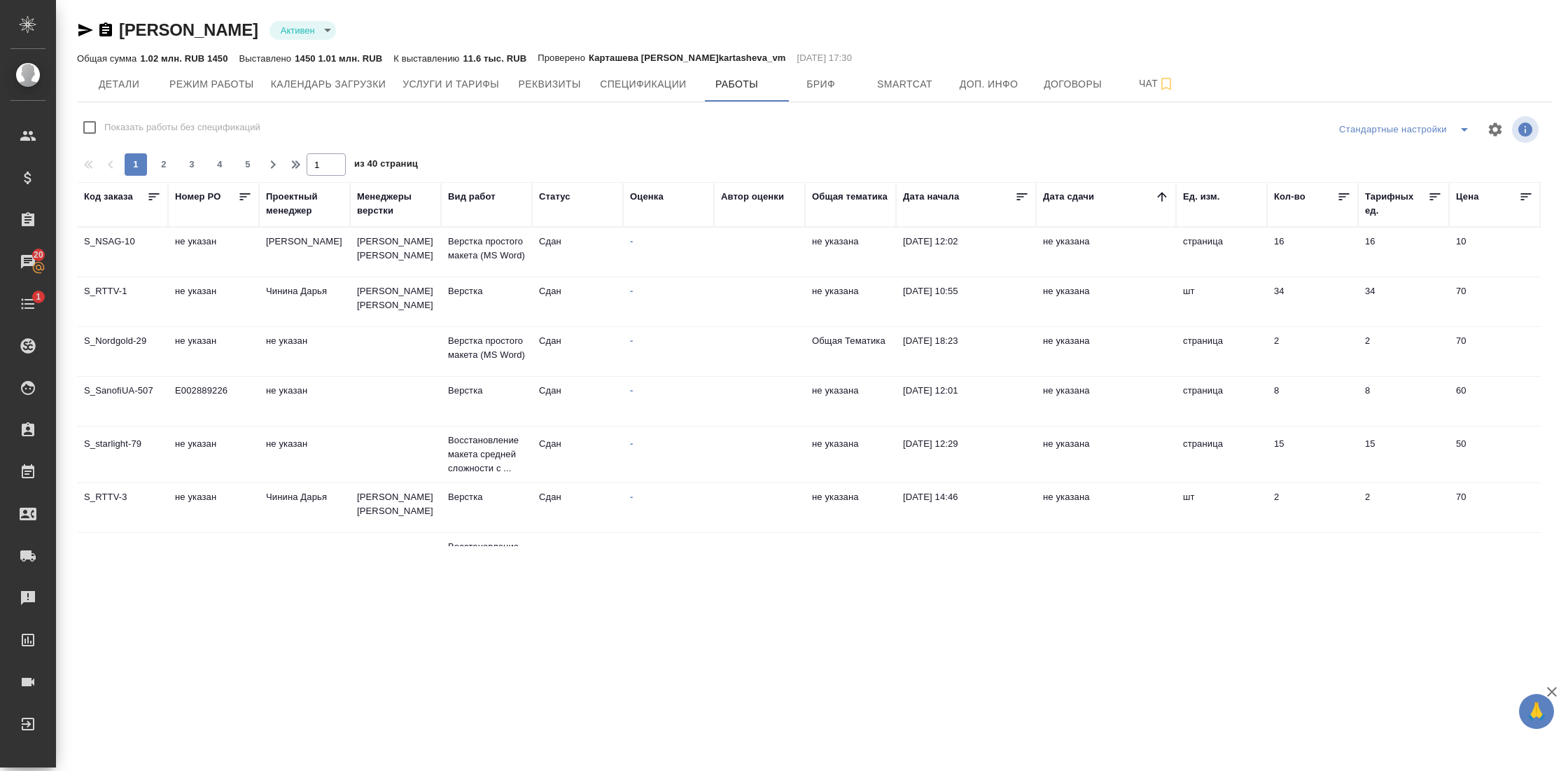
click at [1163, 197] on icon at bounding box center [1162, 196] width 14 height 14
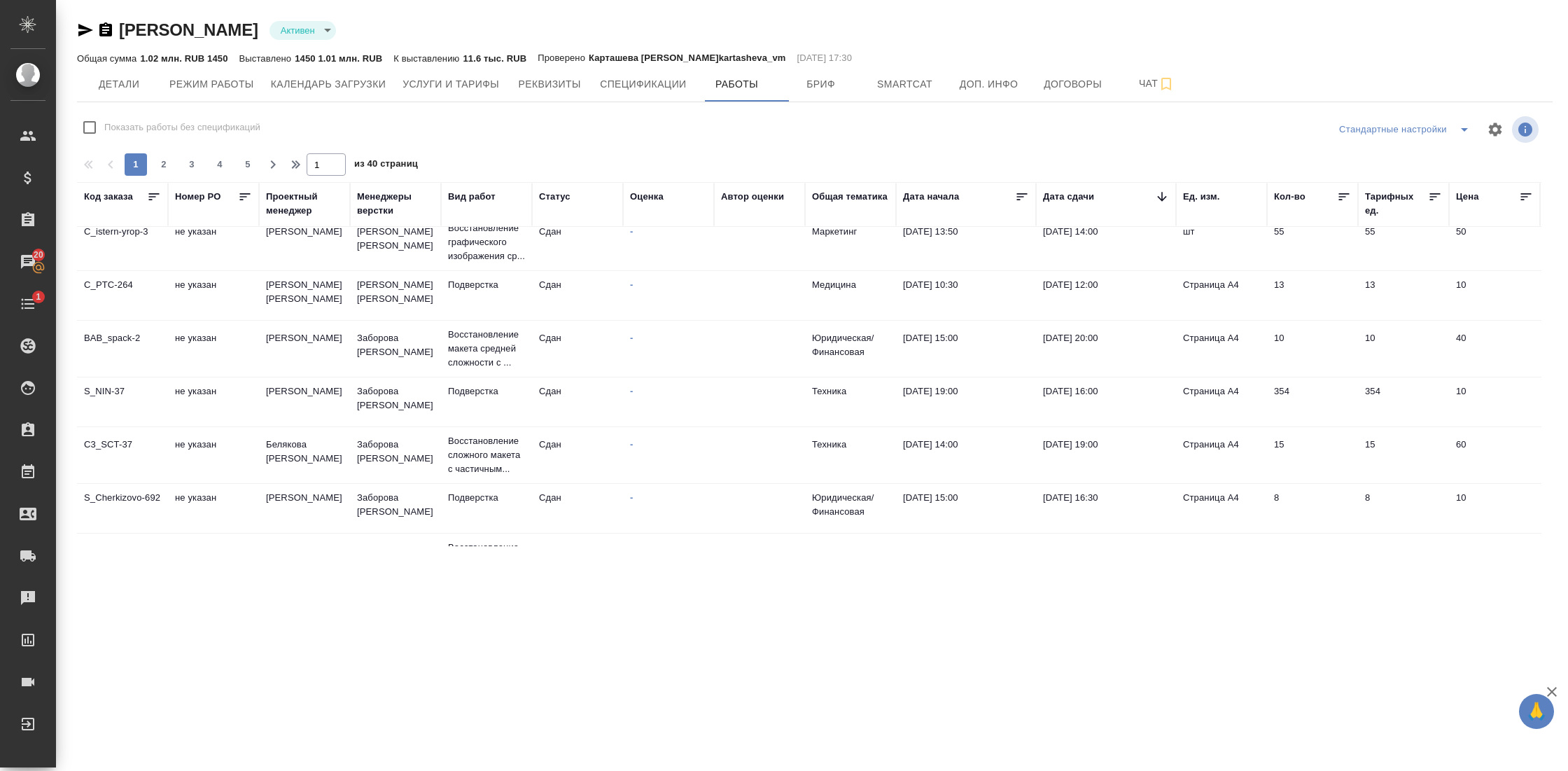
scroll to position [301, 0]
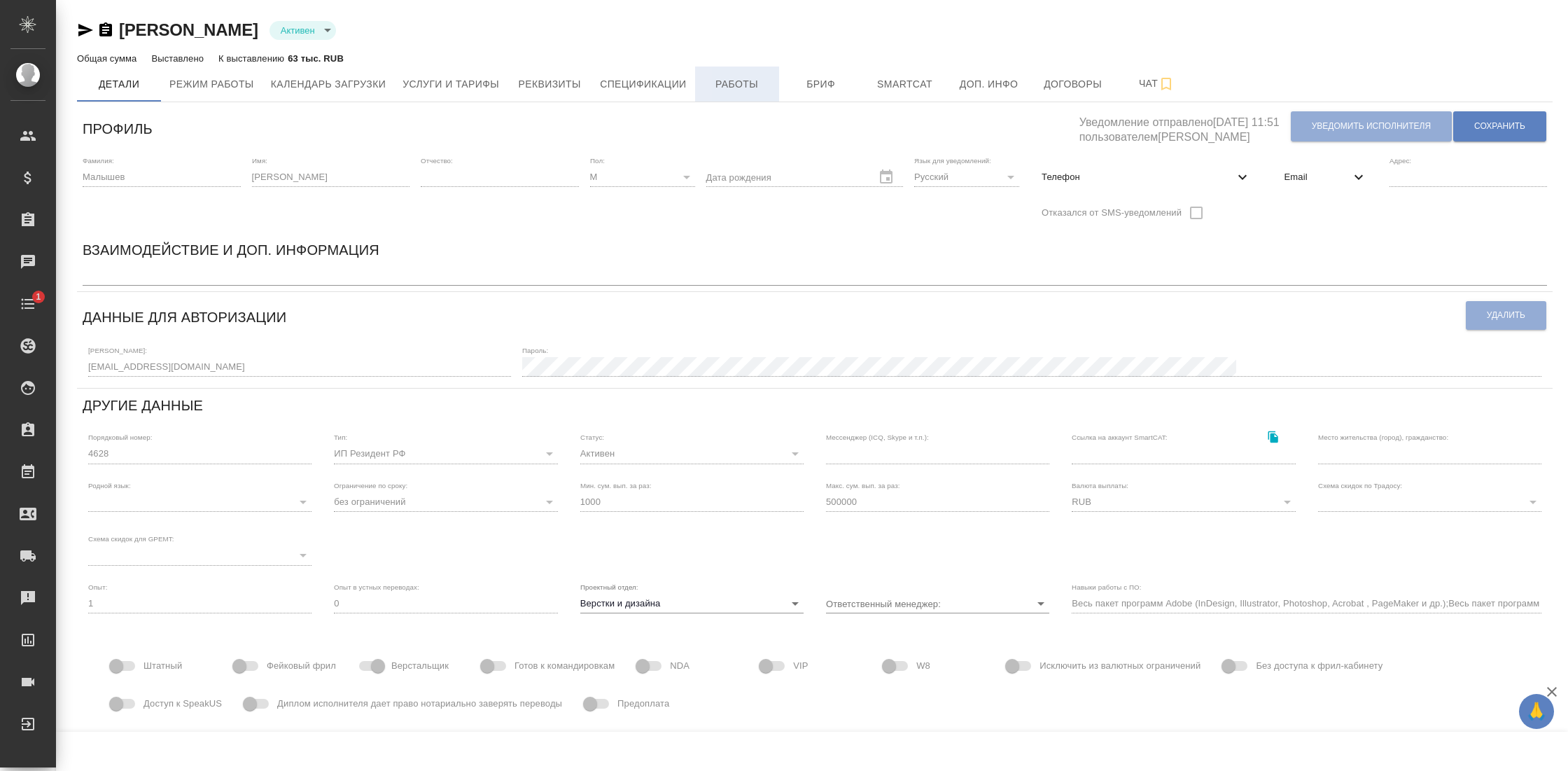
click at [728, 80] on span "Работы" at bounding box center [737, 84] width 67 height 17
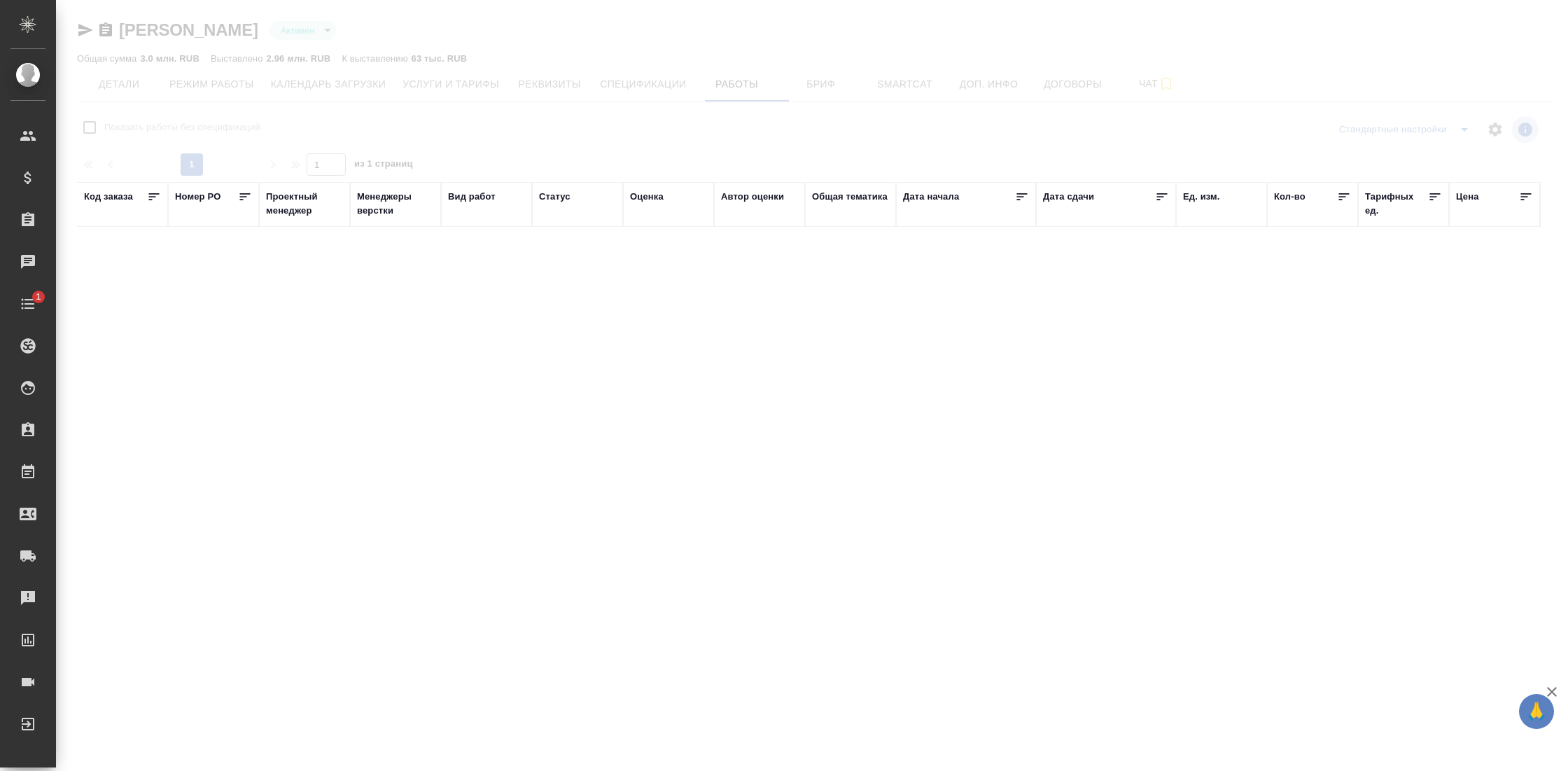
checkbox input "false"
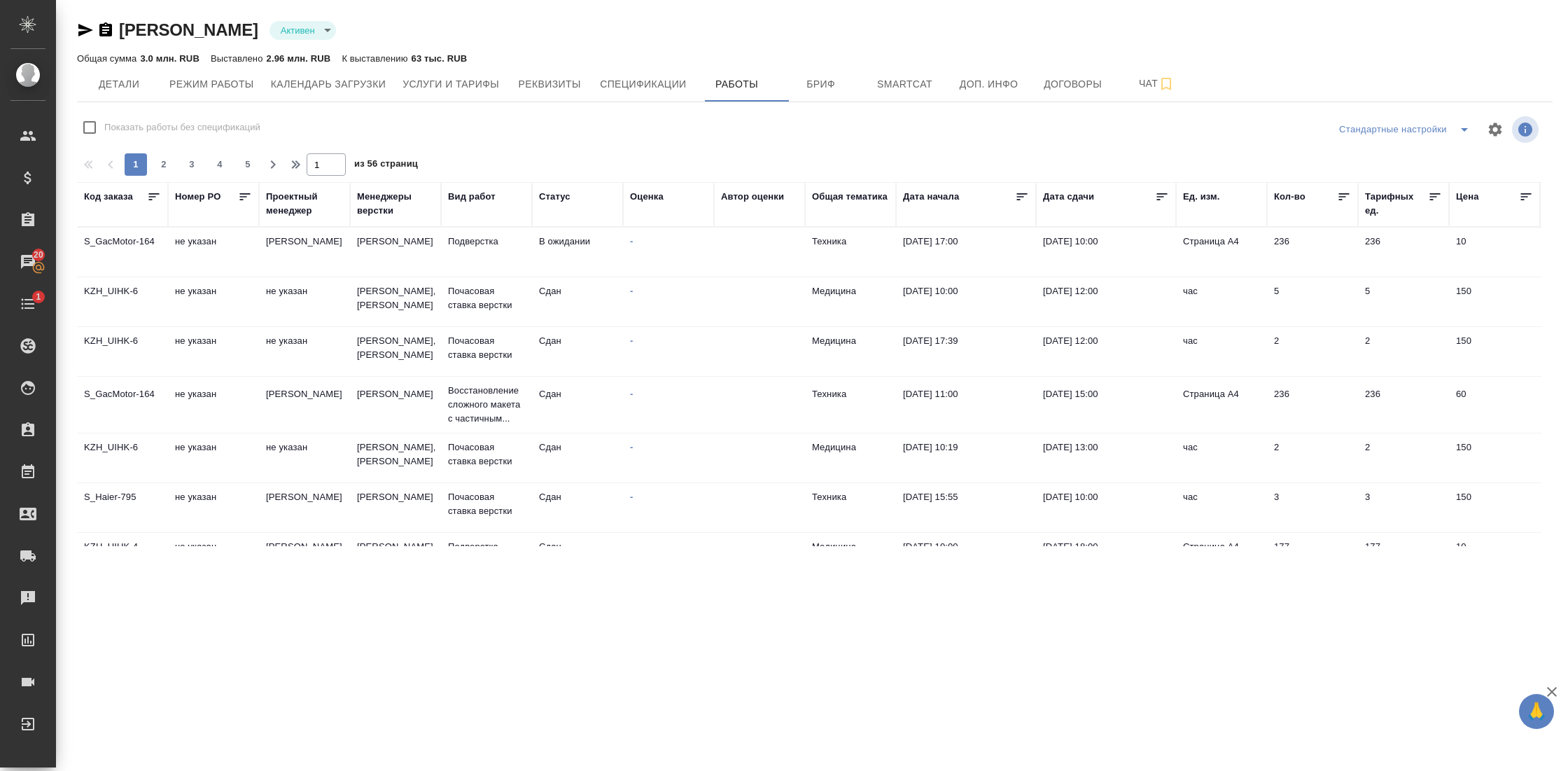
click at [1163, 199] on icon at bounding box center [1162, 196] width 14 height 14
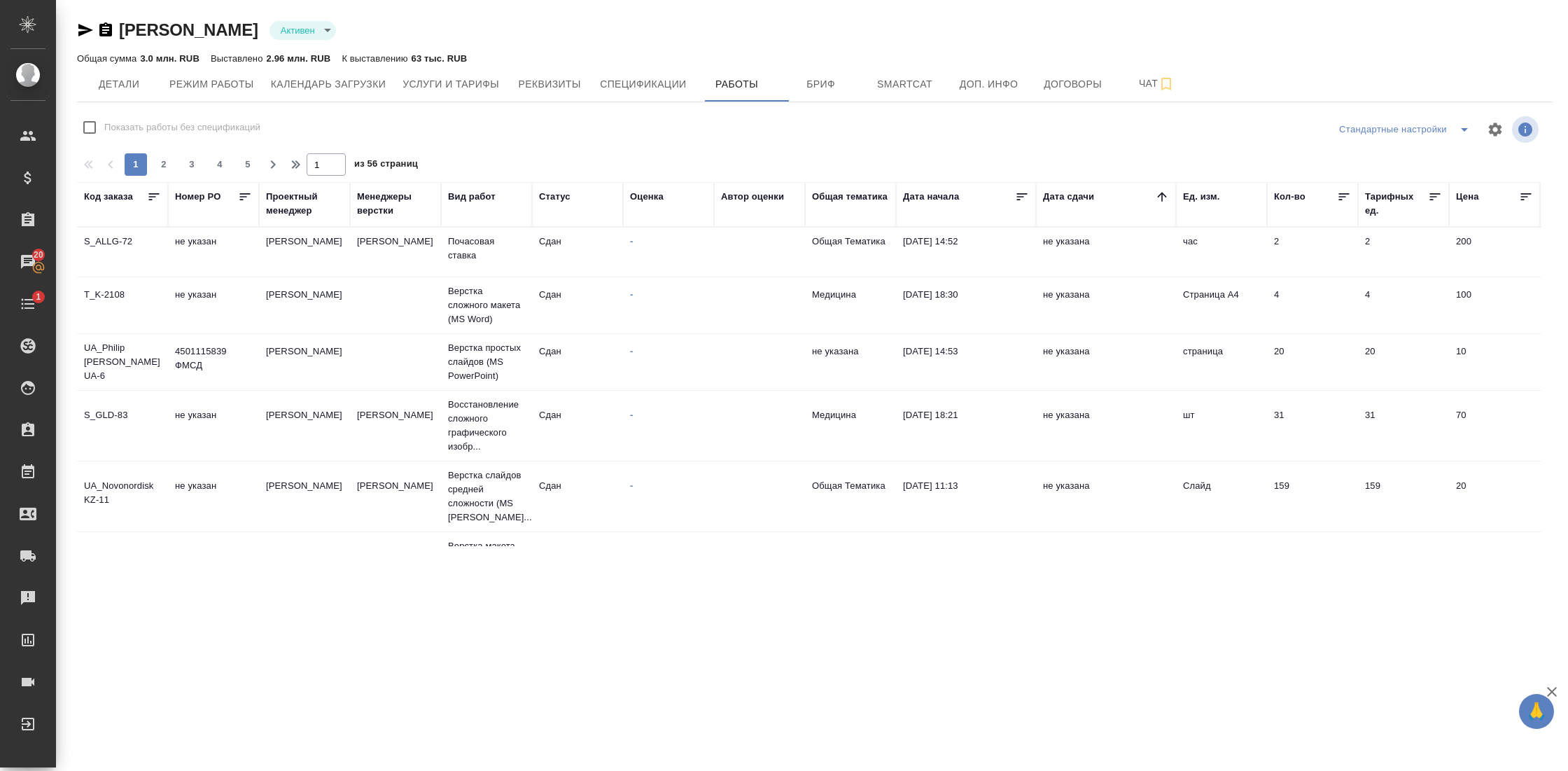
click at [1163, 199] on icon at bounding box center [1162, 196] width 14 height 14
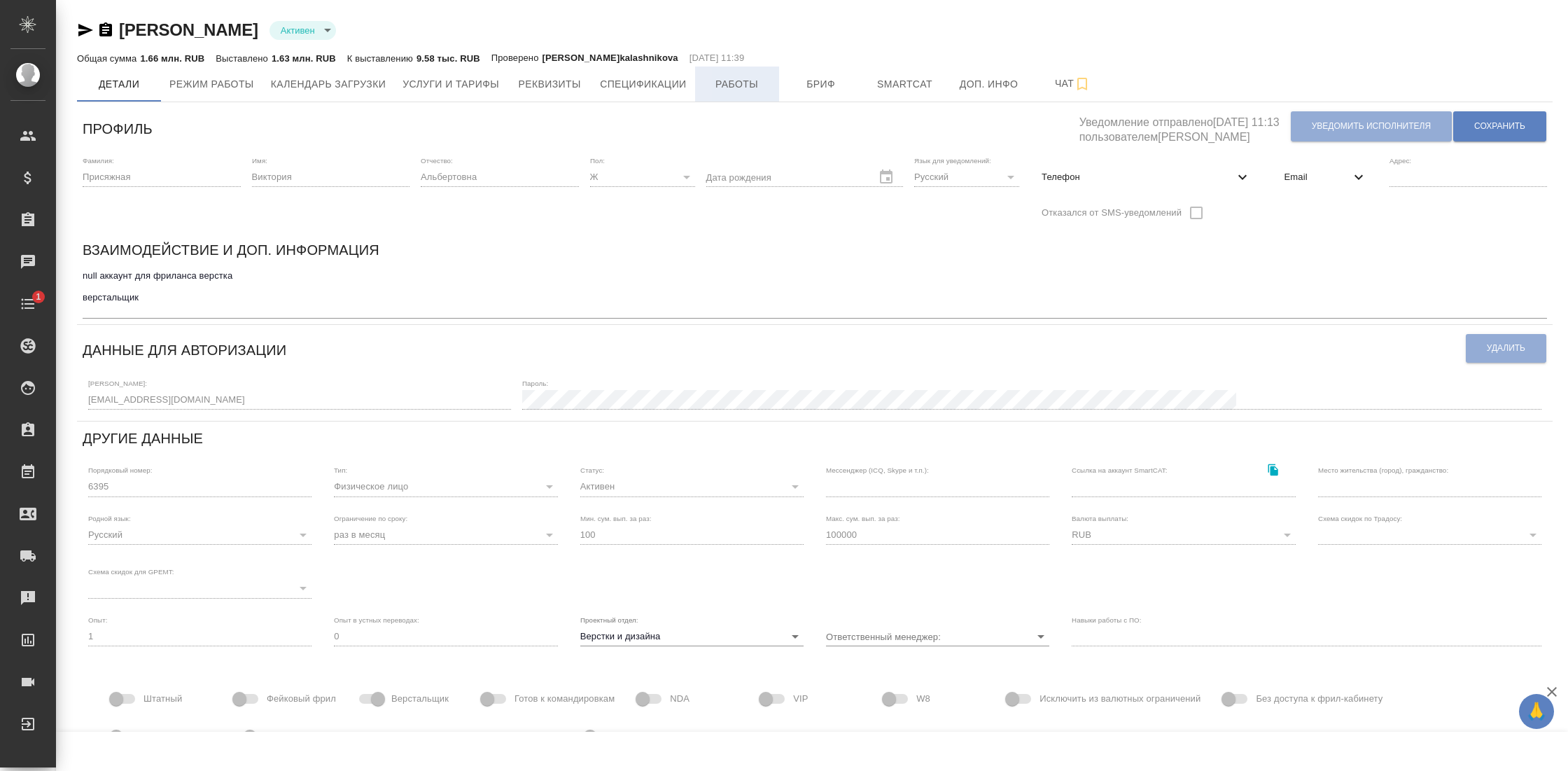
click at [755, 87] on span "Работы" at bounding box center [737, 84] width 67 height 17
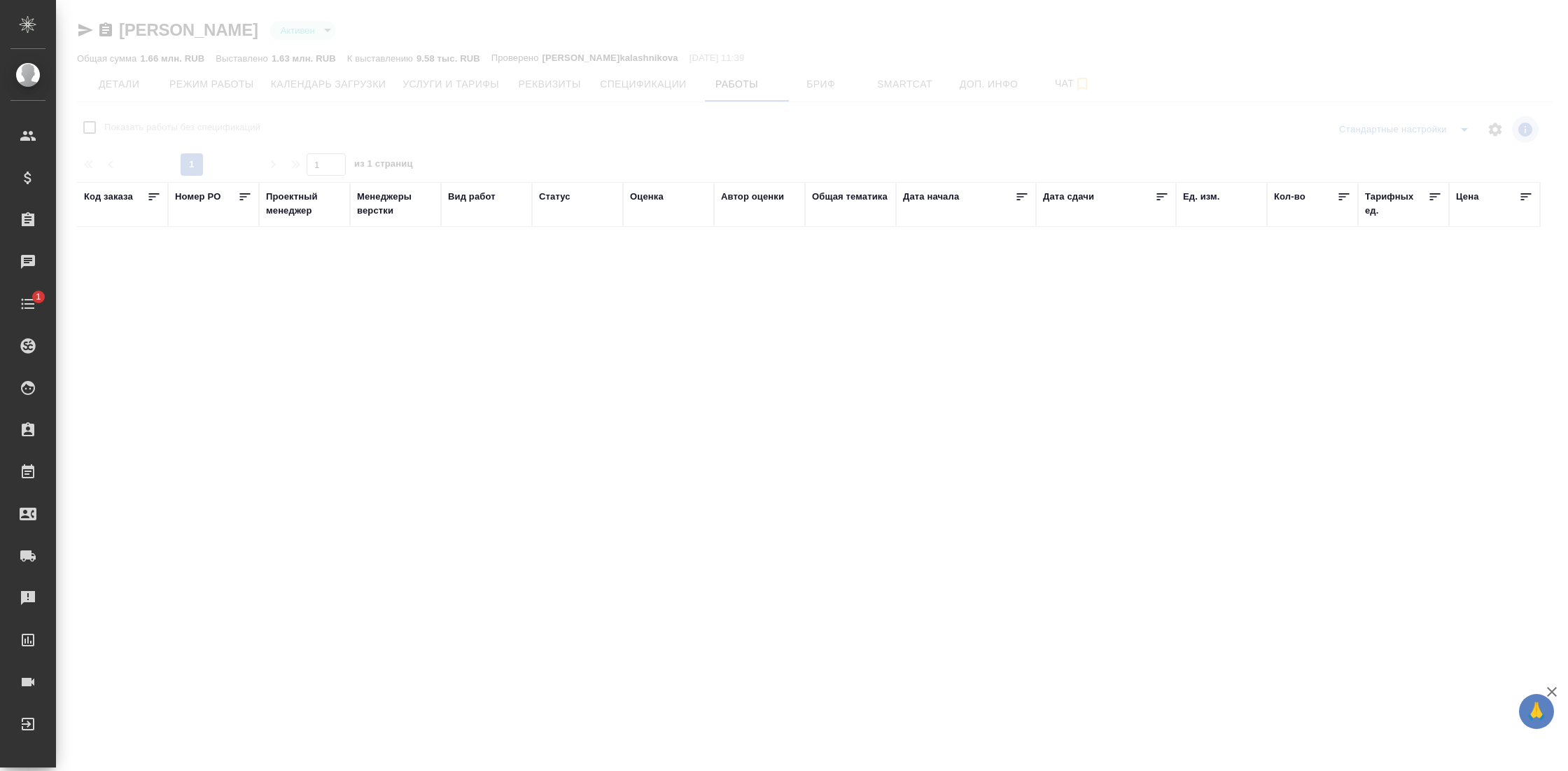
checkbox input "false"
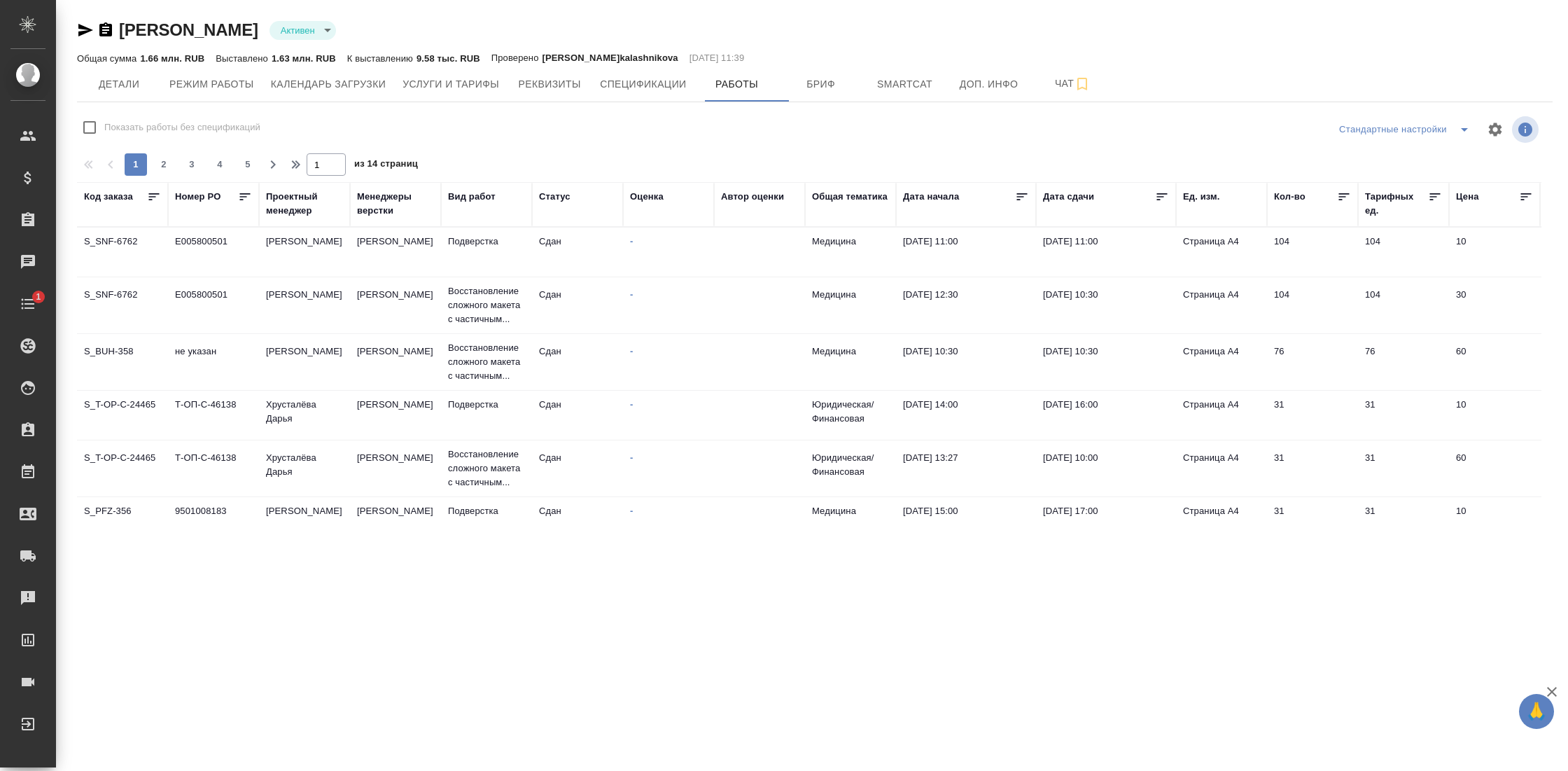
click at [1163, 195] on icon at bounding box center [1162, 196] width 14 height 14
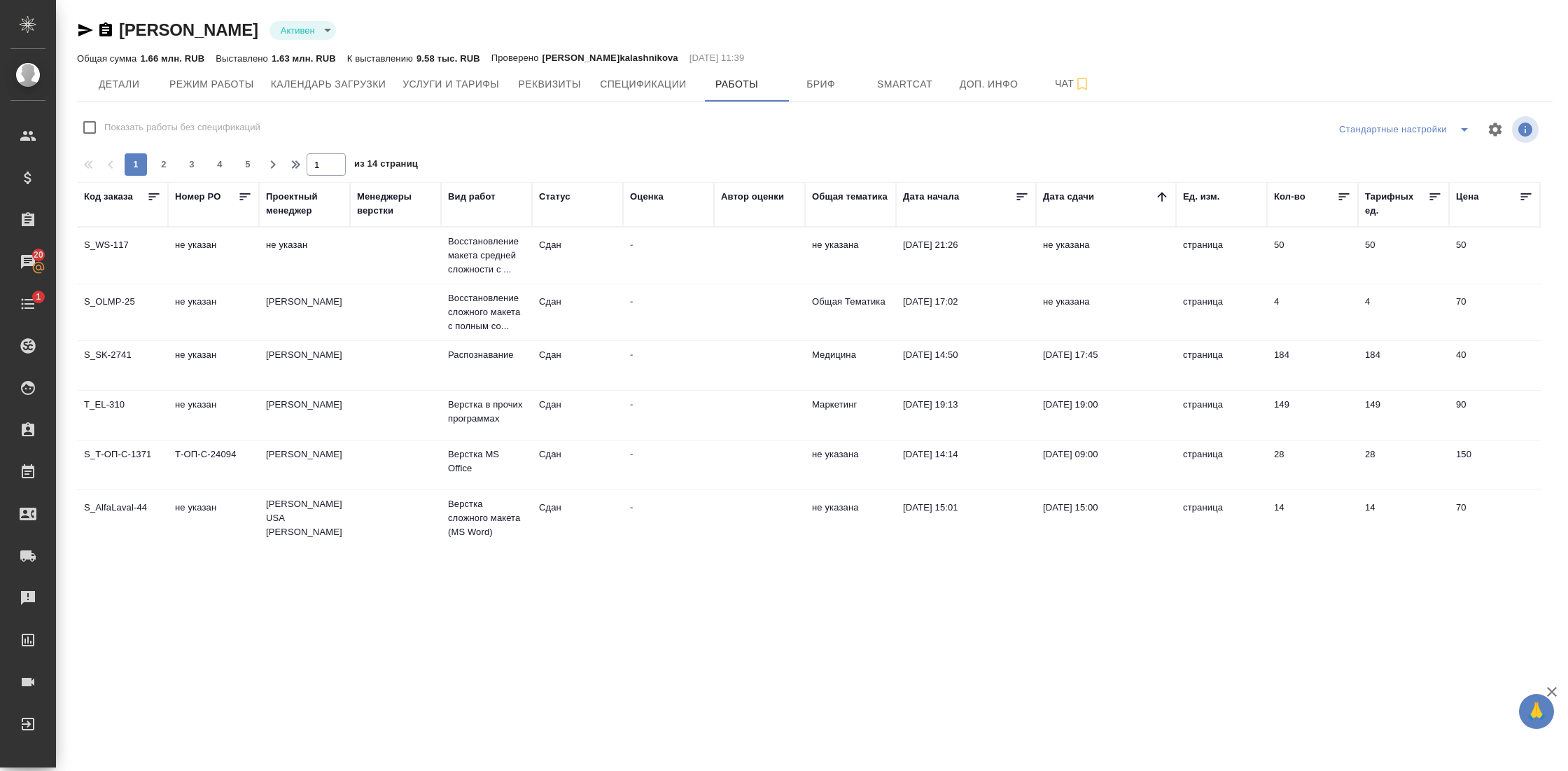
click at [1163, 195] on icon at bounding box center [1162, 195] width 9 height 9
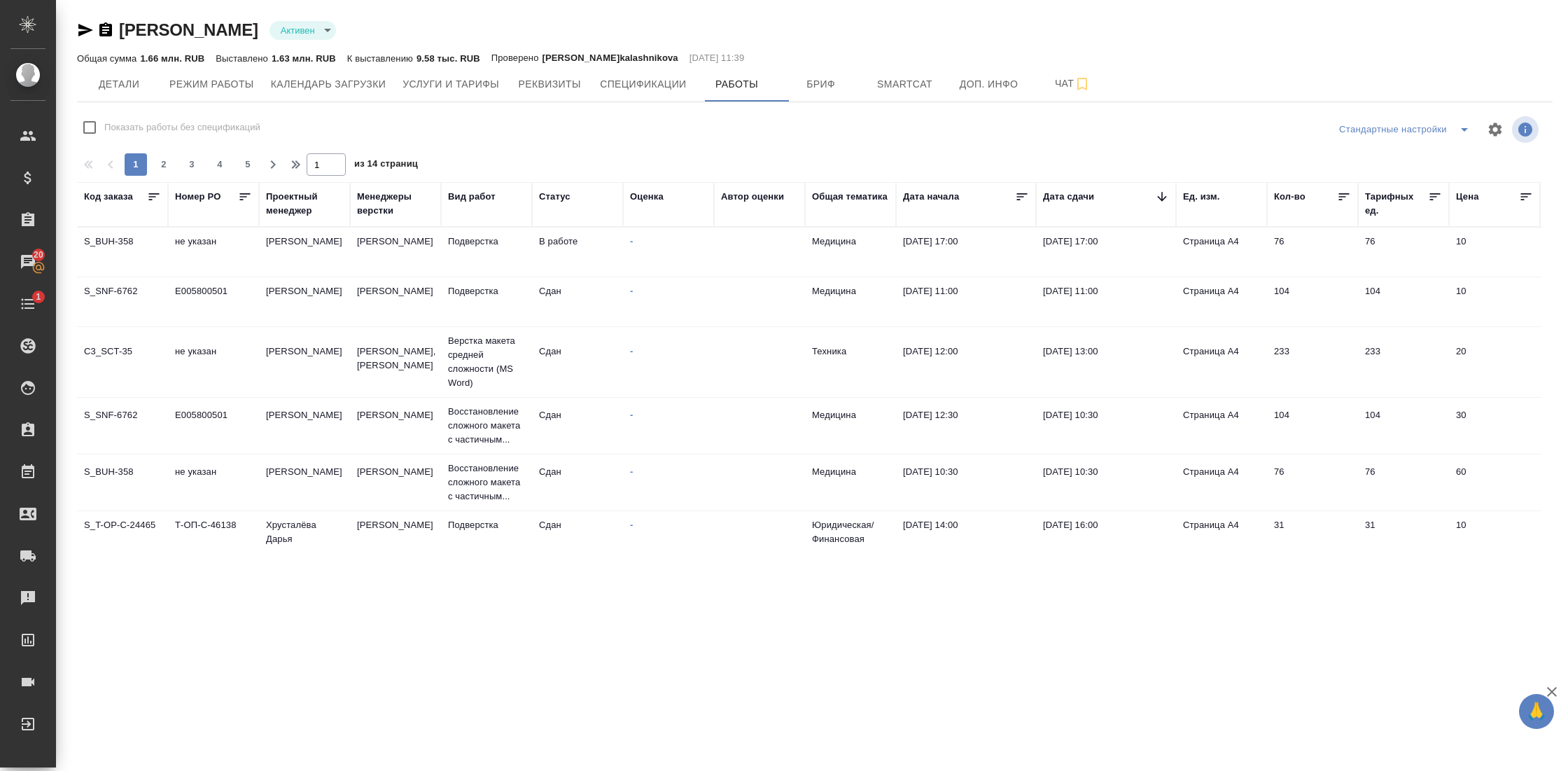
click at [183, 247] on td "не указан" at bounding box center [214, 252] width 91 height 49
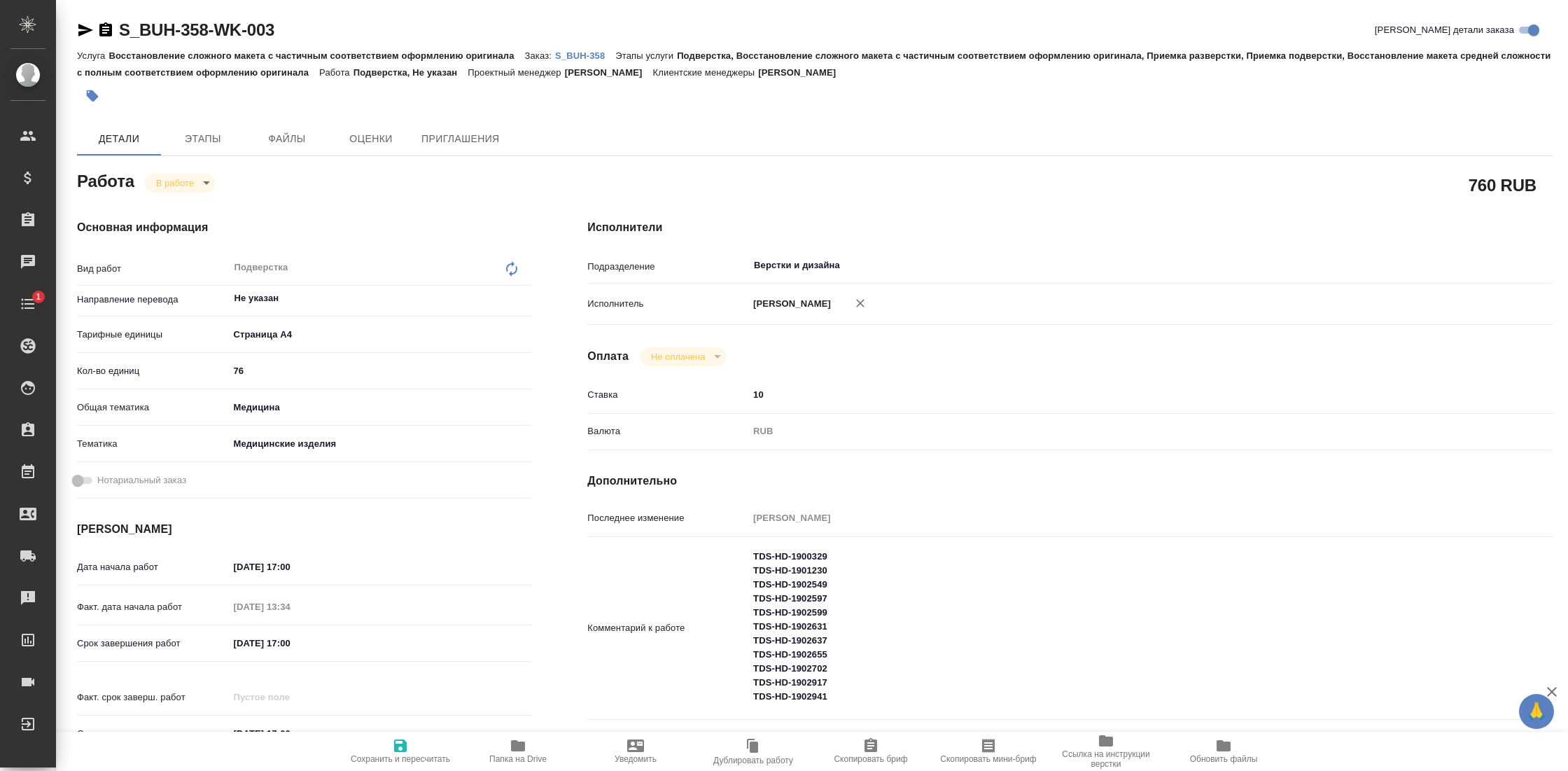
type textarea "x"
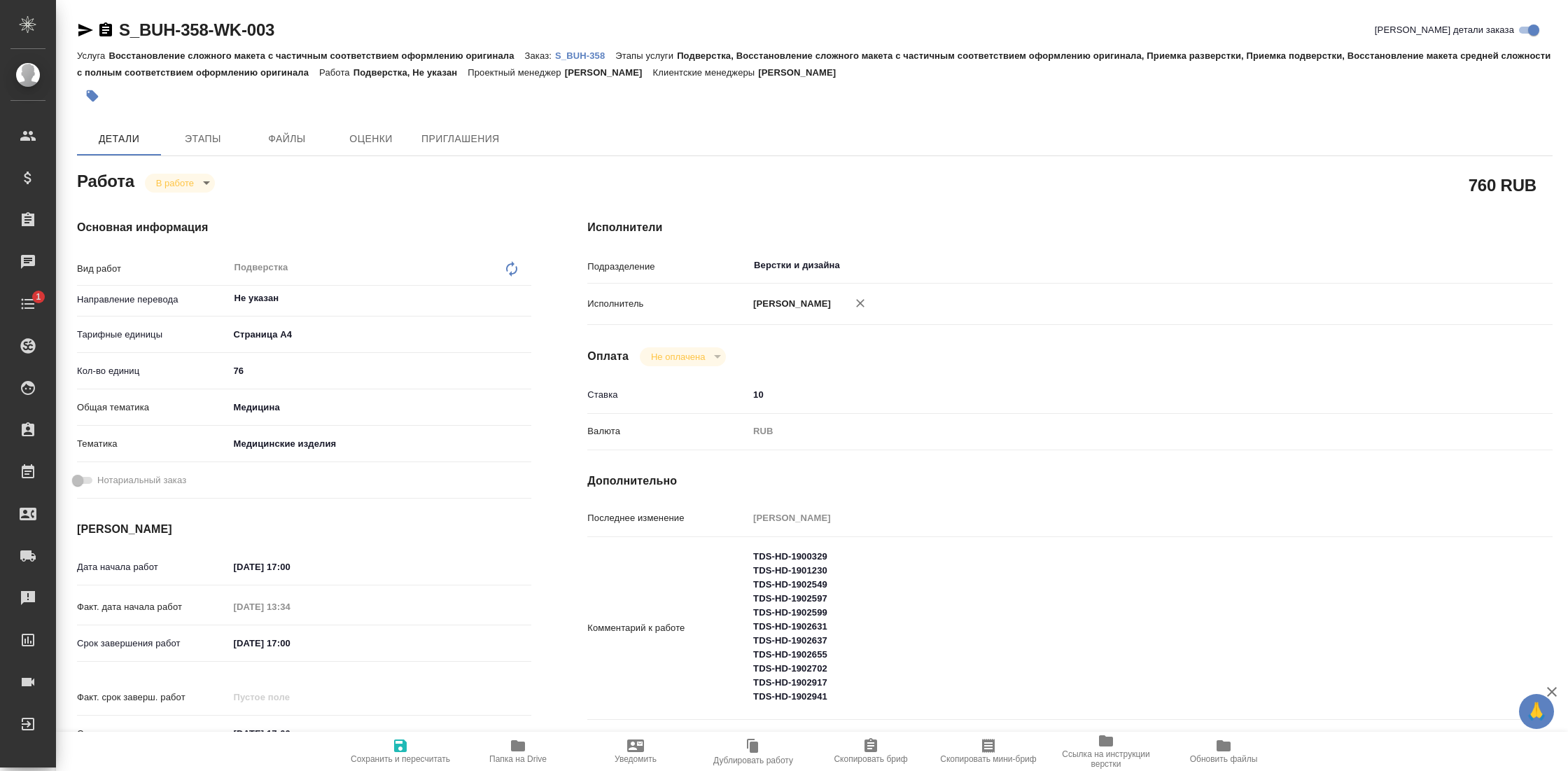
type textarea "x"
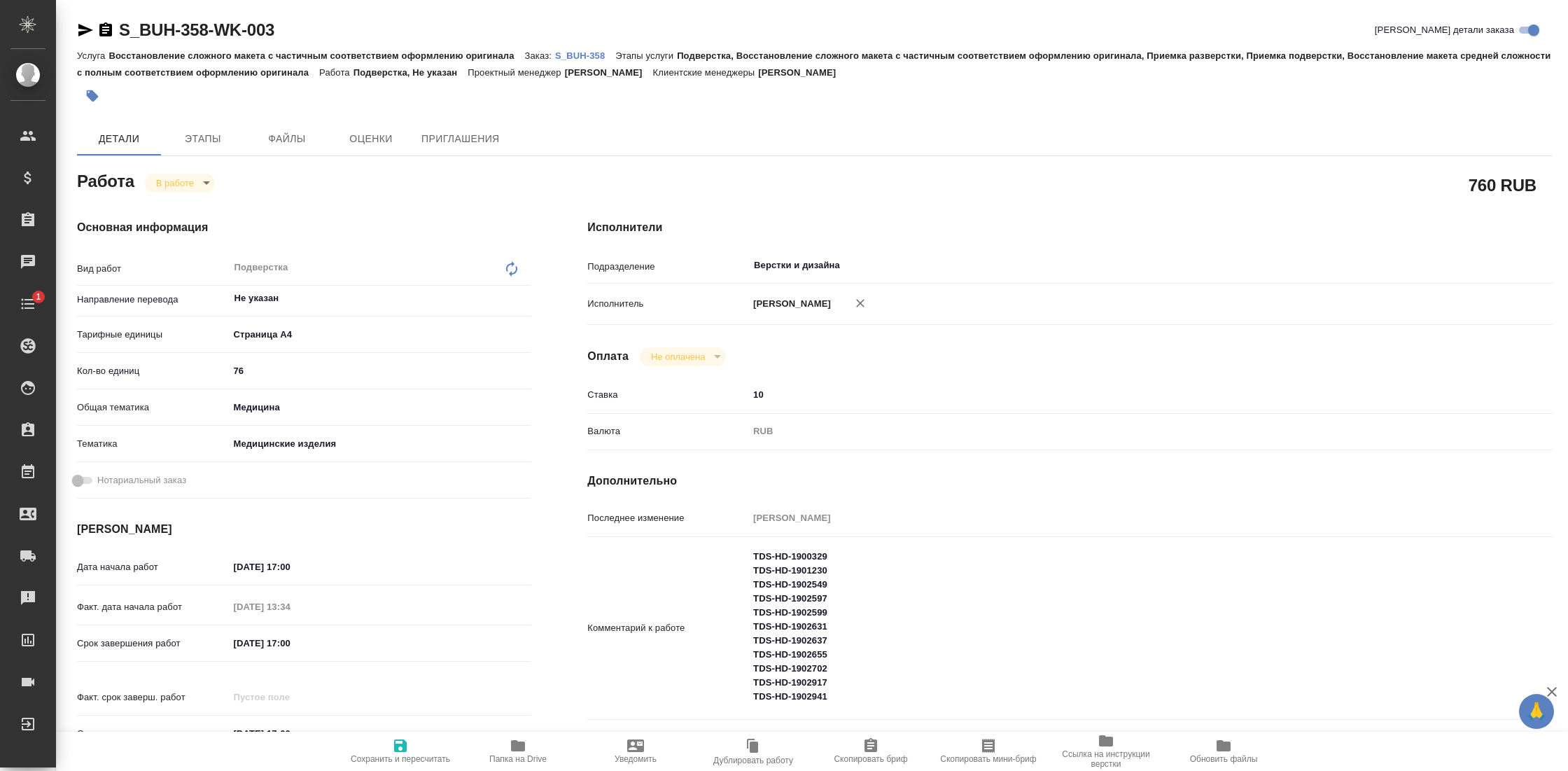
type textarea "x"
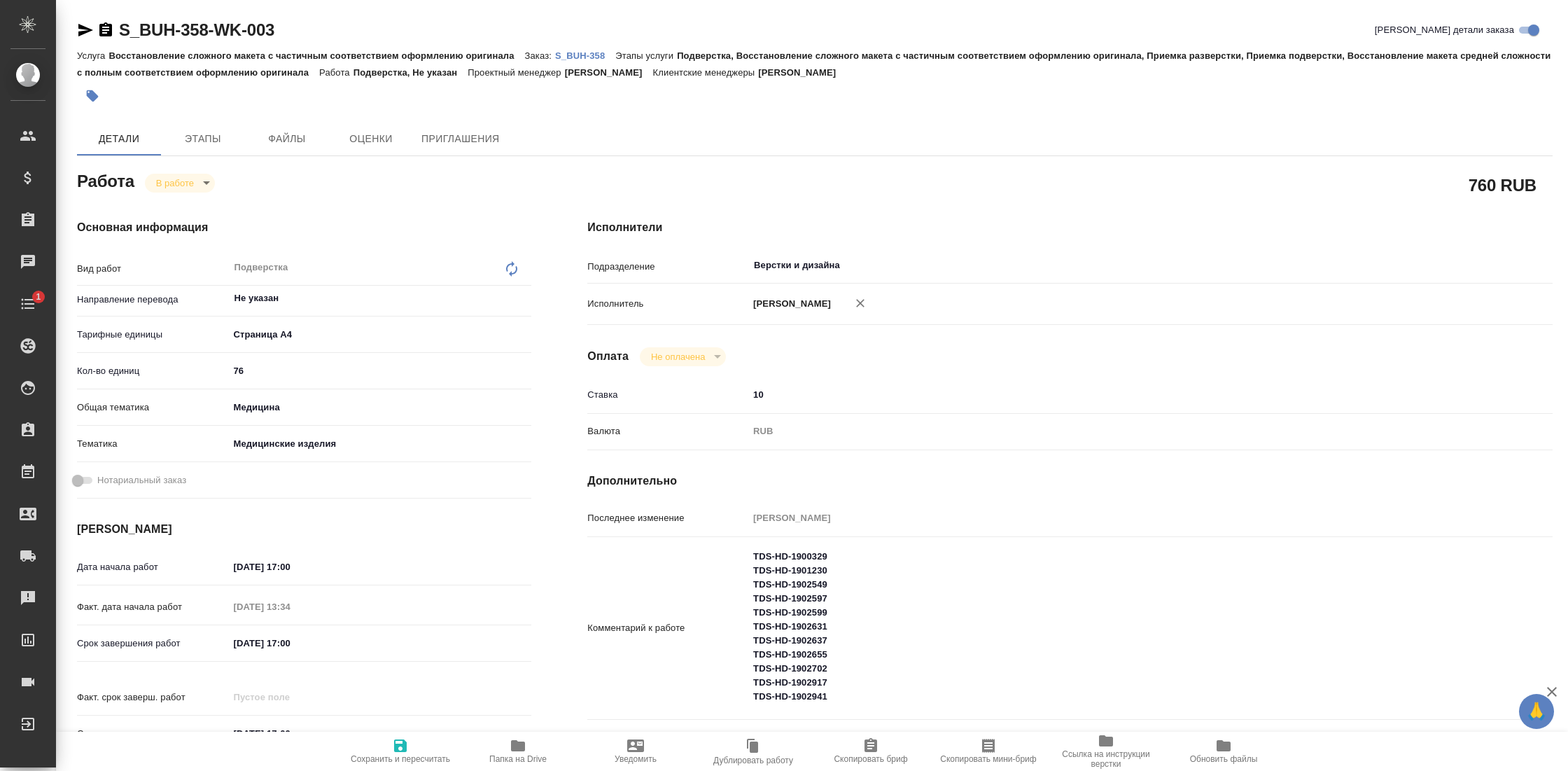
type textarea "x"
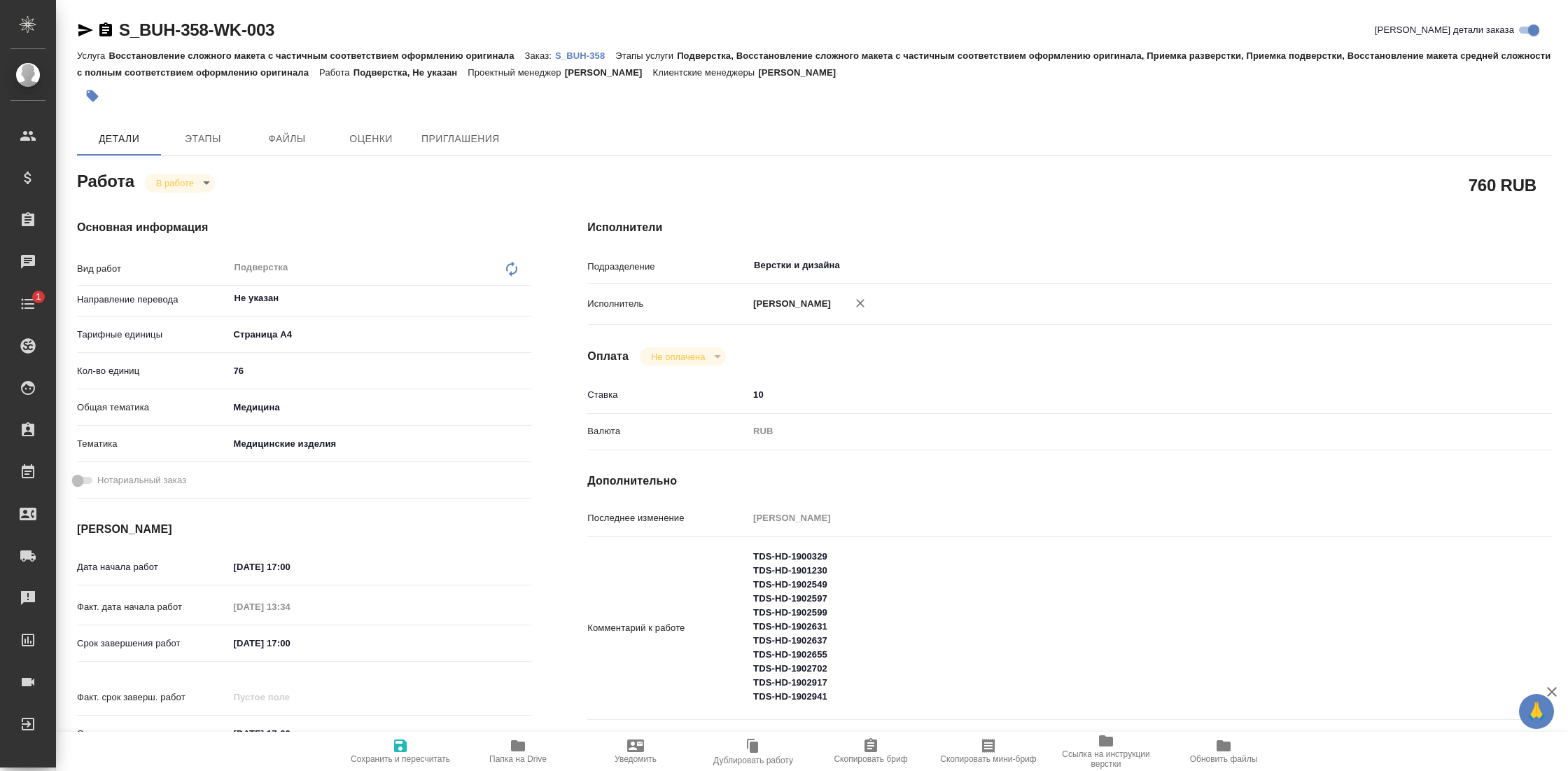
type textarea "x"
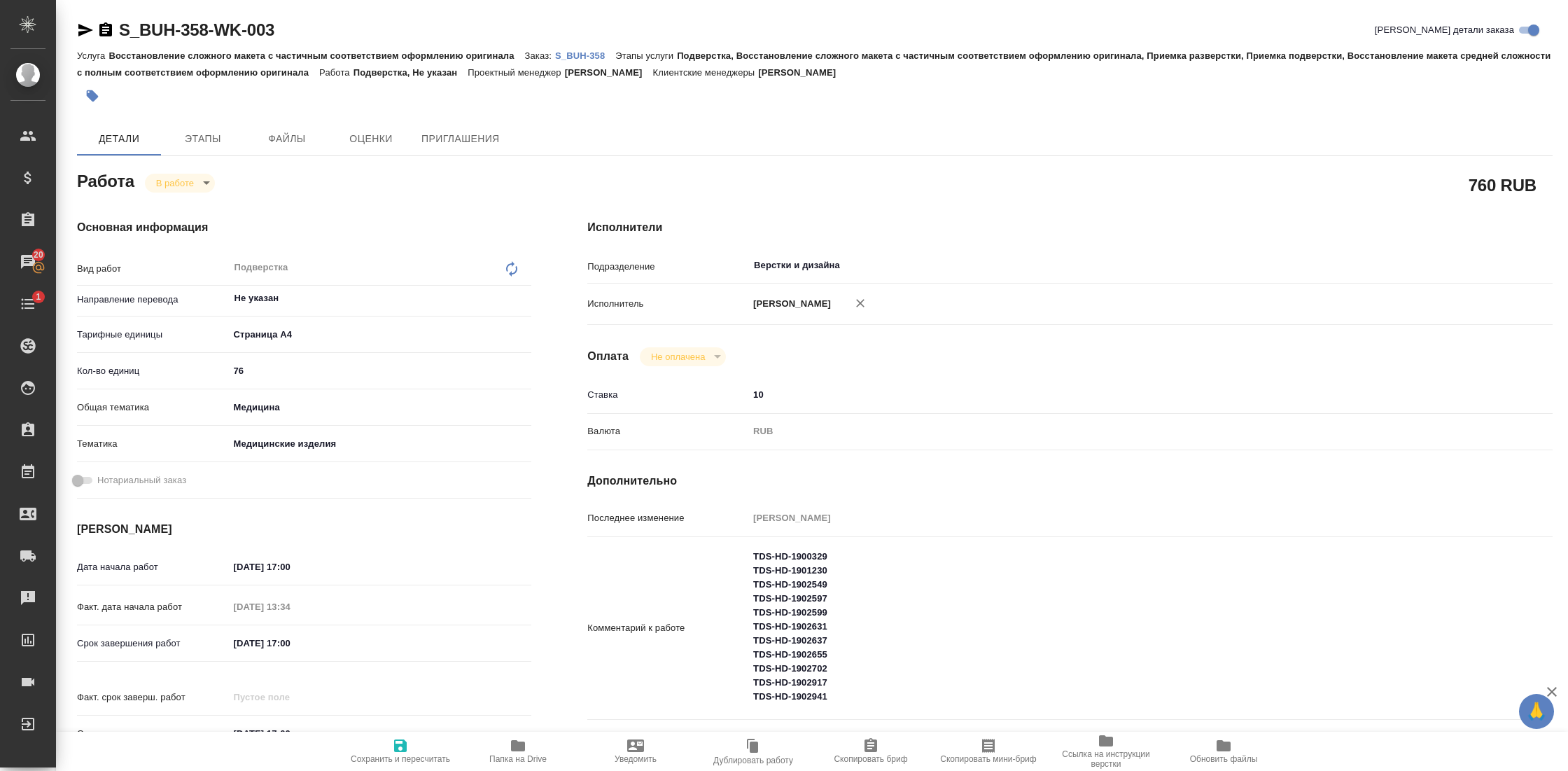
click at [587, 54] on p "S_BUH-358" at bounding box center [585, 55] width 60 height 11
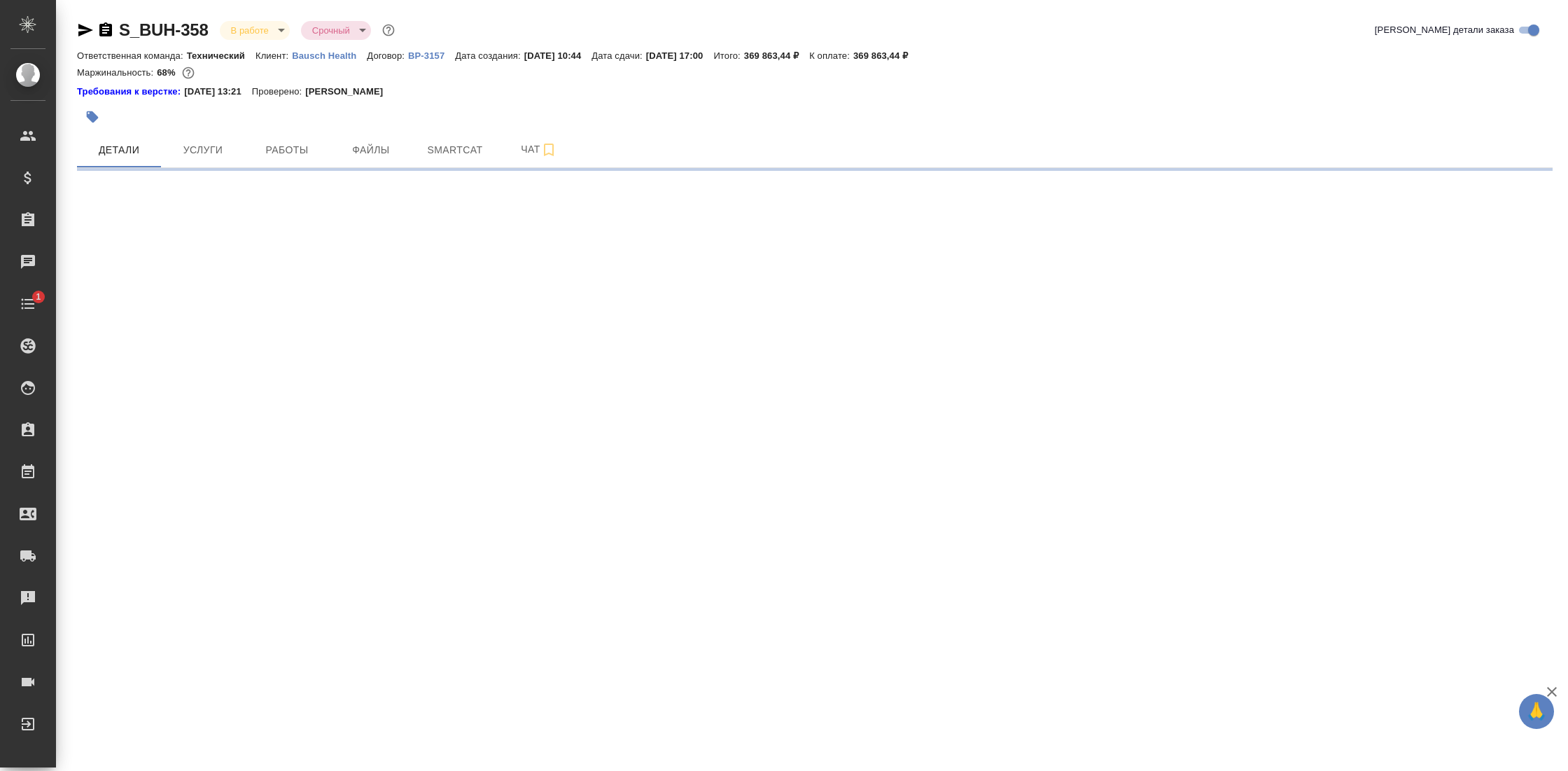
select select "RU"
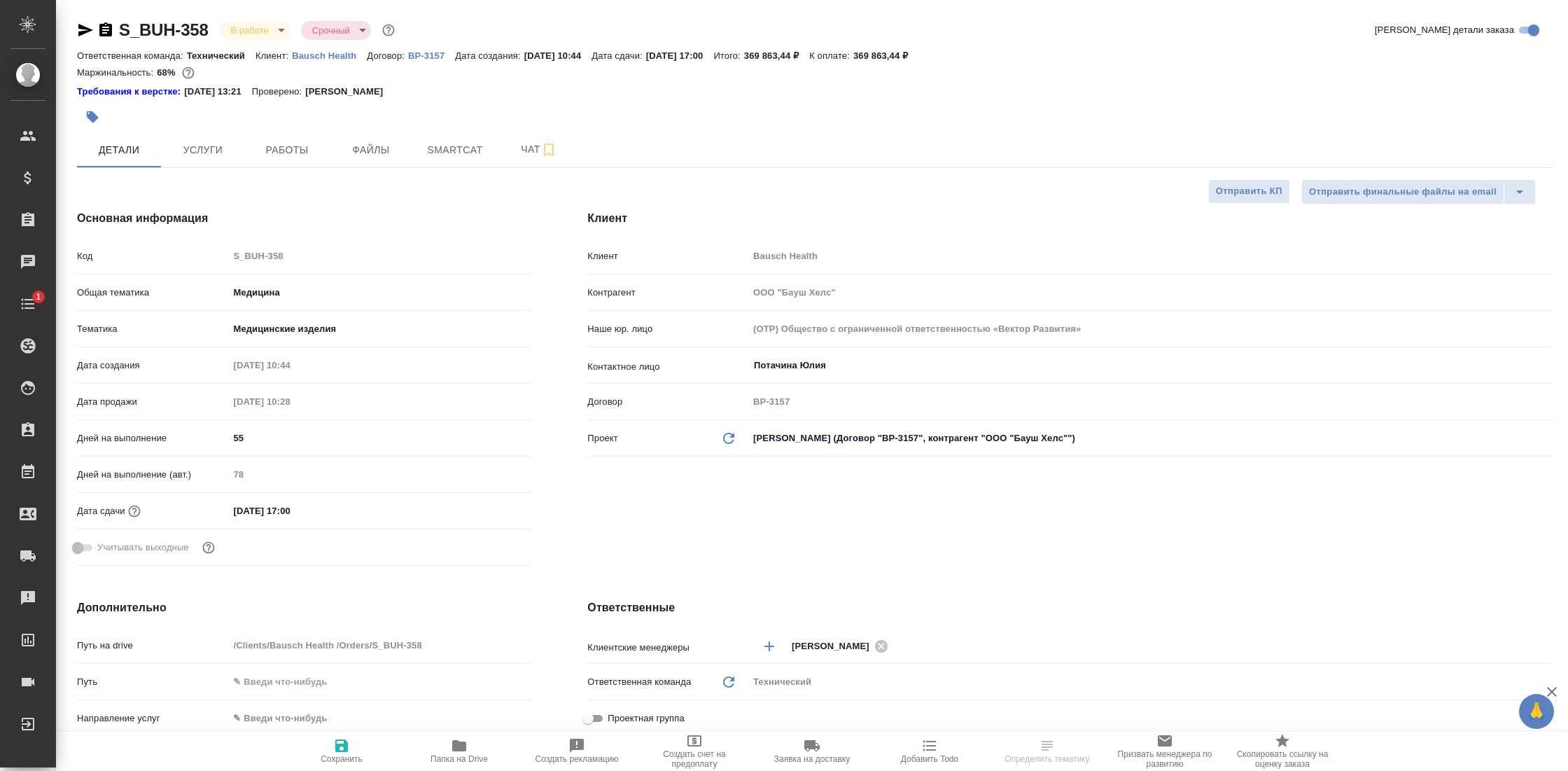
type textarea "x"
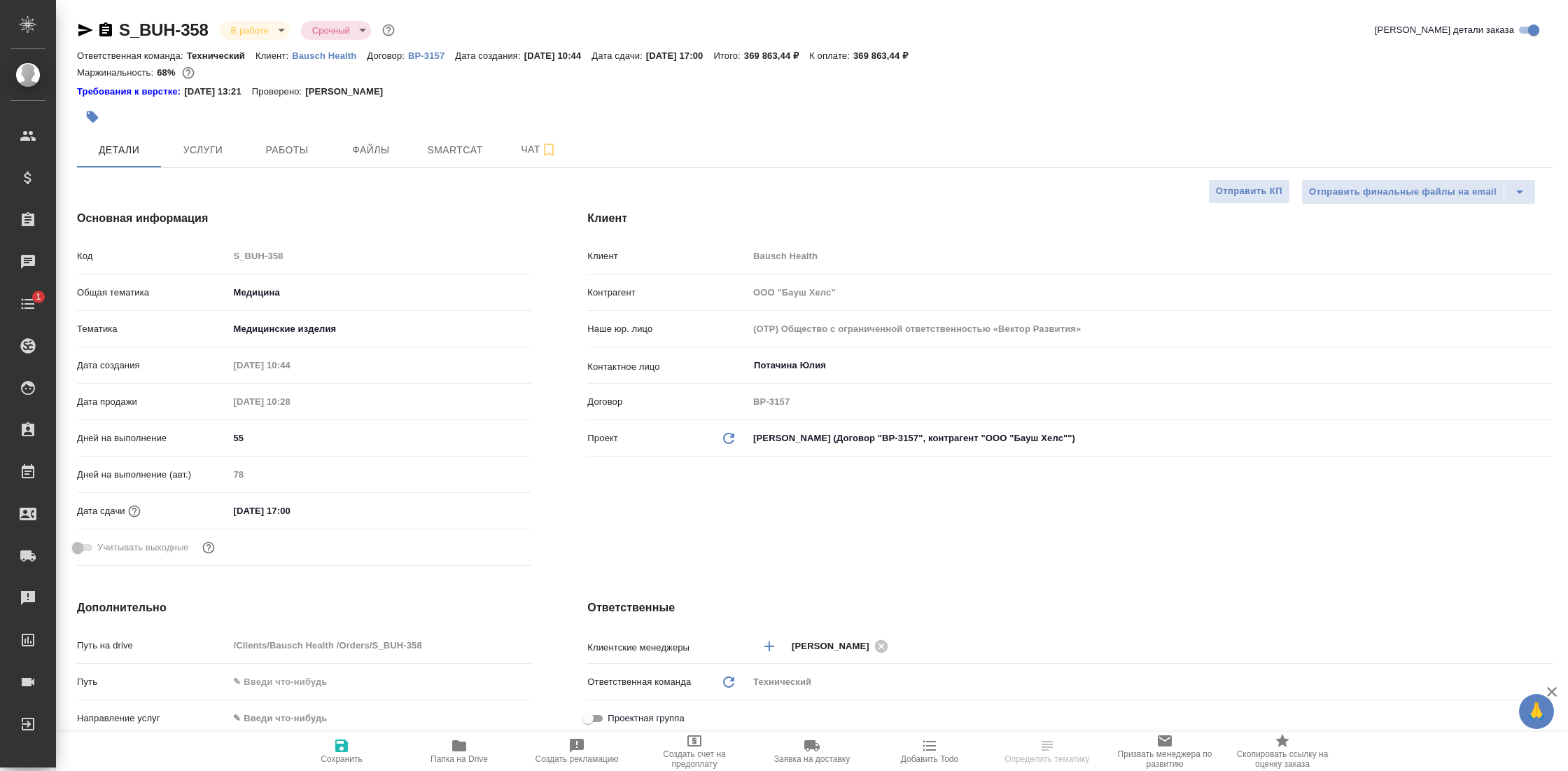
type textarea "x"
click at [293, 161] on button "Работы" at bounding box center [286, 150] width 84 height 35
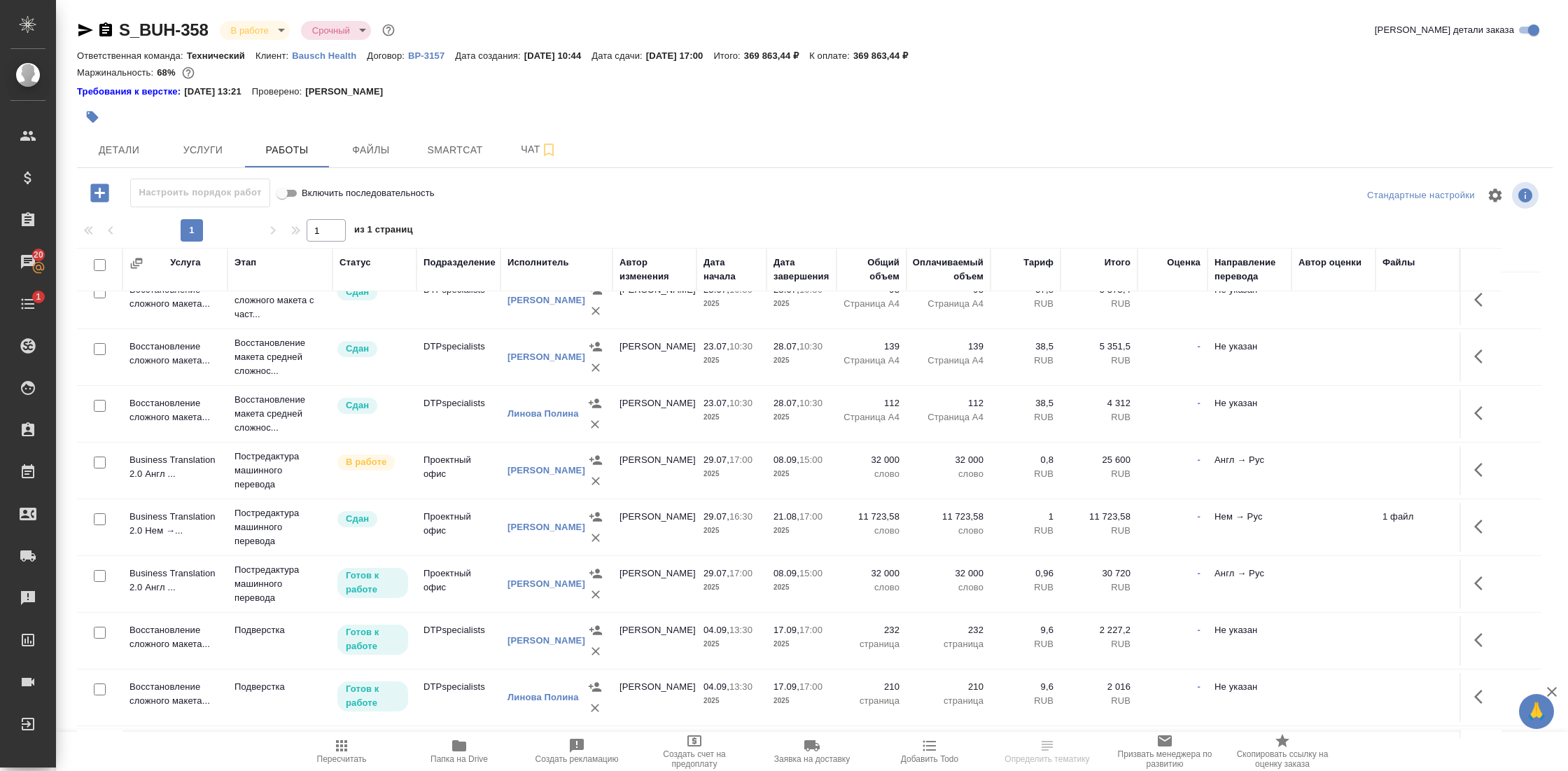
scroll to position [301, 0]
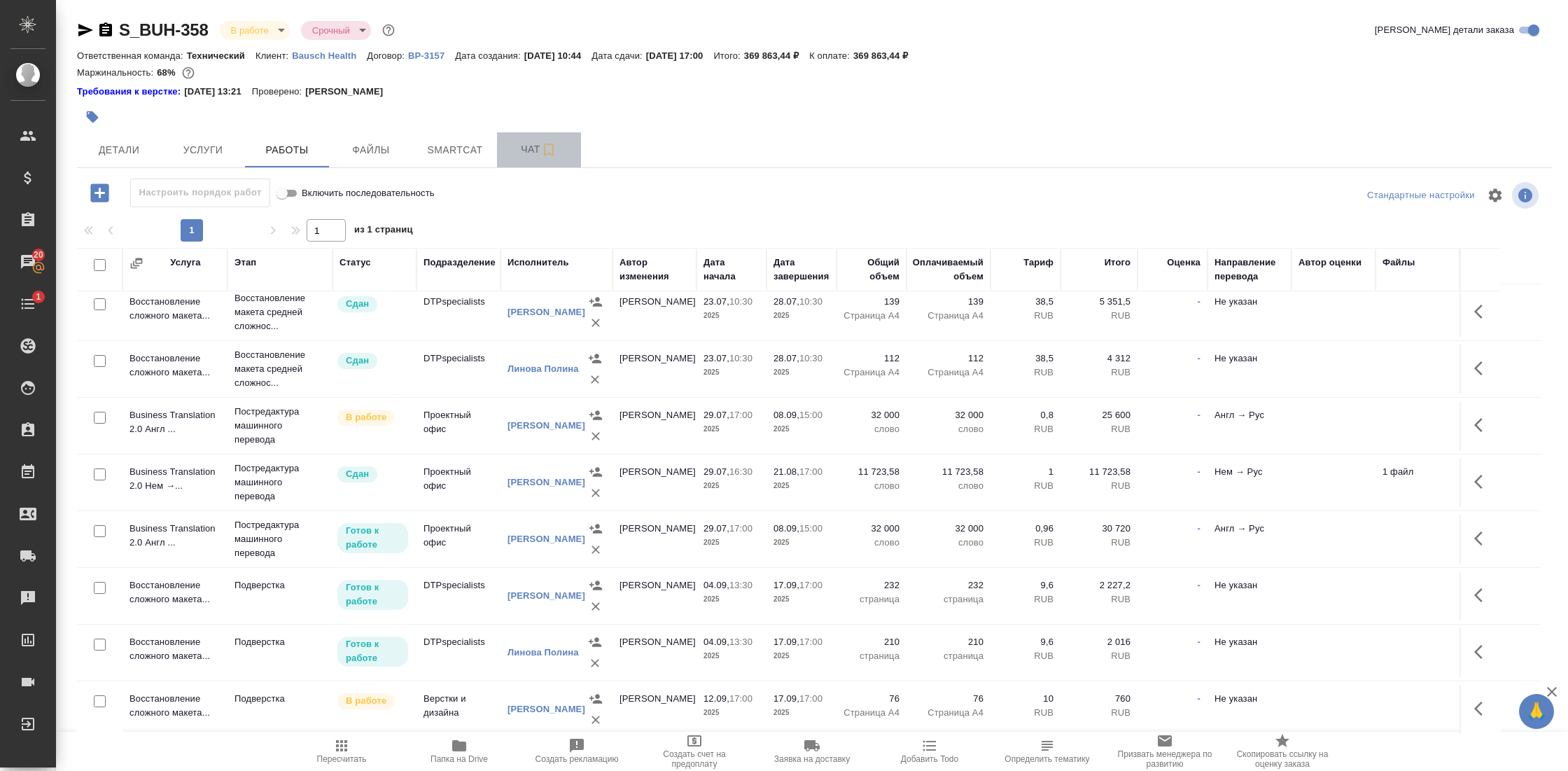
click at [538, 149] on span "Чат" at bounding box center [539, 150] width 67 height 17
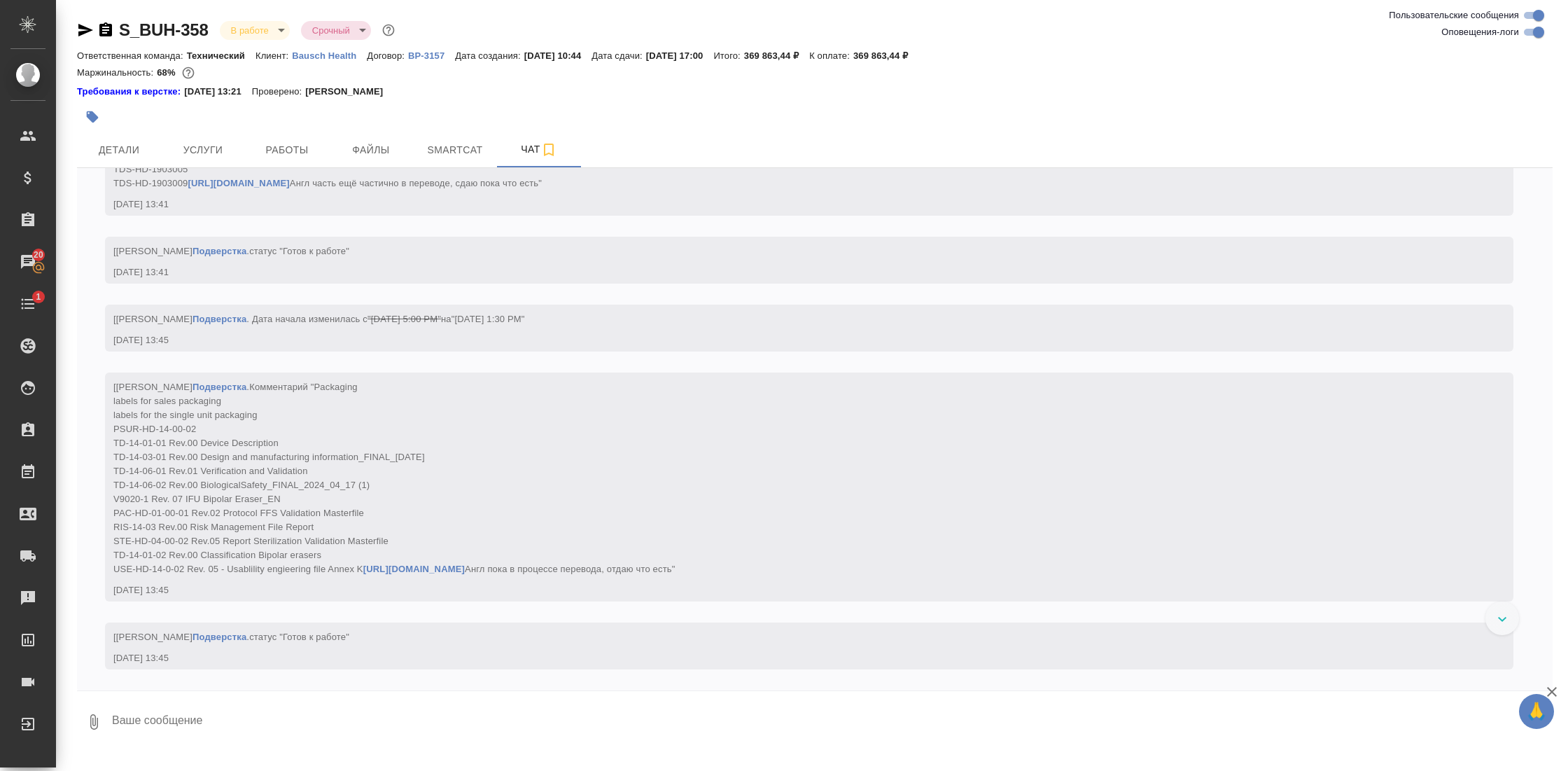
scroll to position [16551, 0]
click at [1505, 619] on icon at bounding box center [1502, 619] width 9 height 5
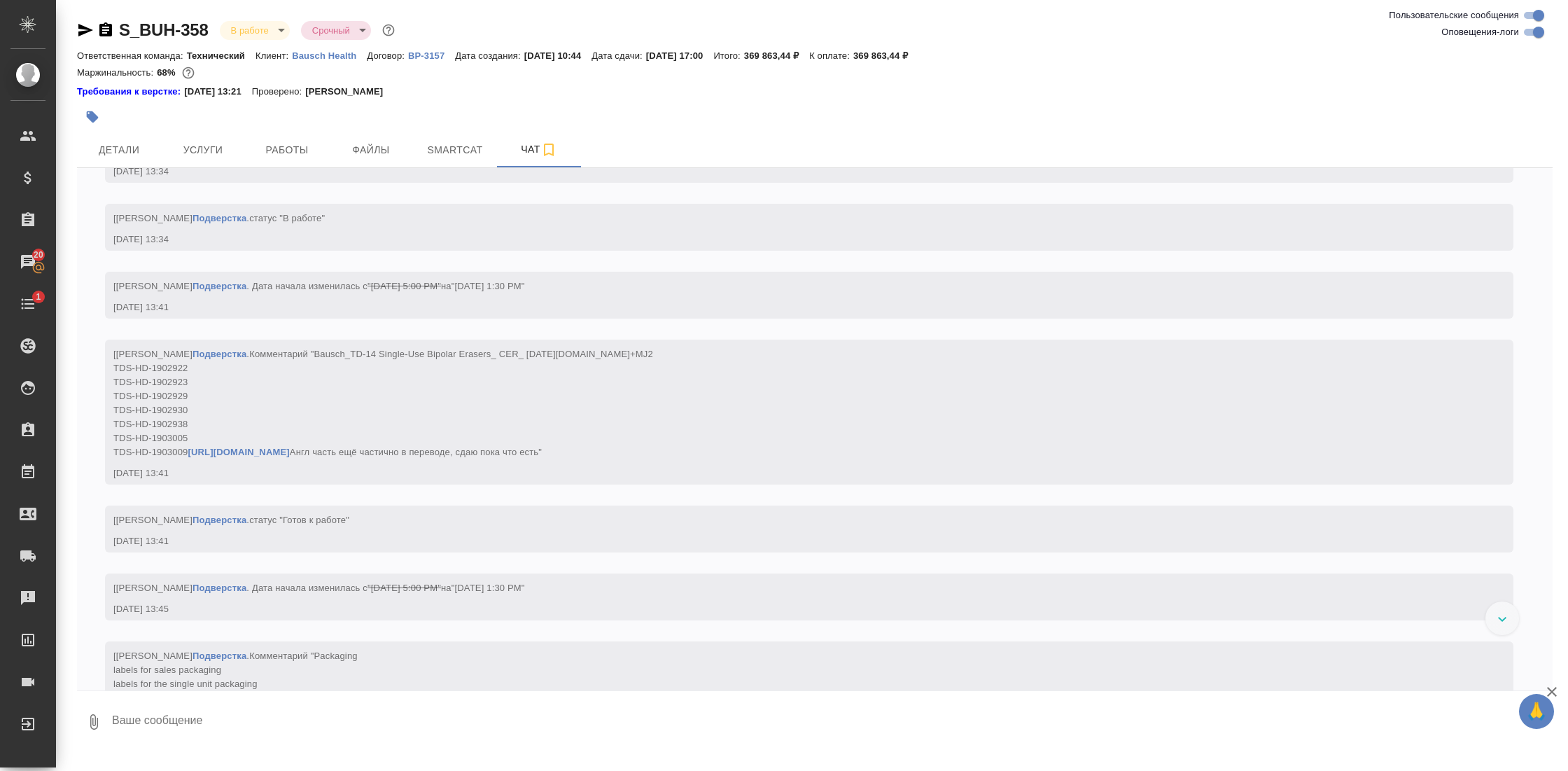
scroll to position [15937, 0]
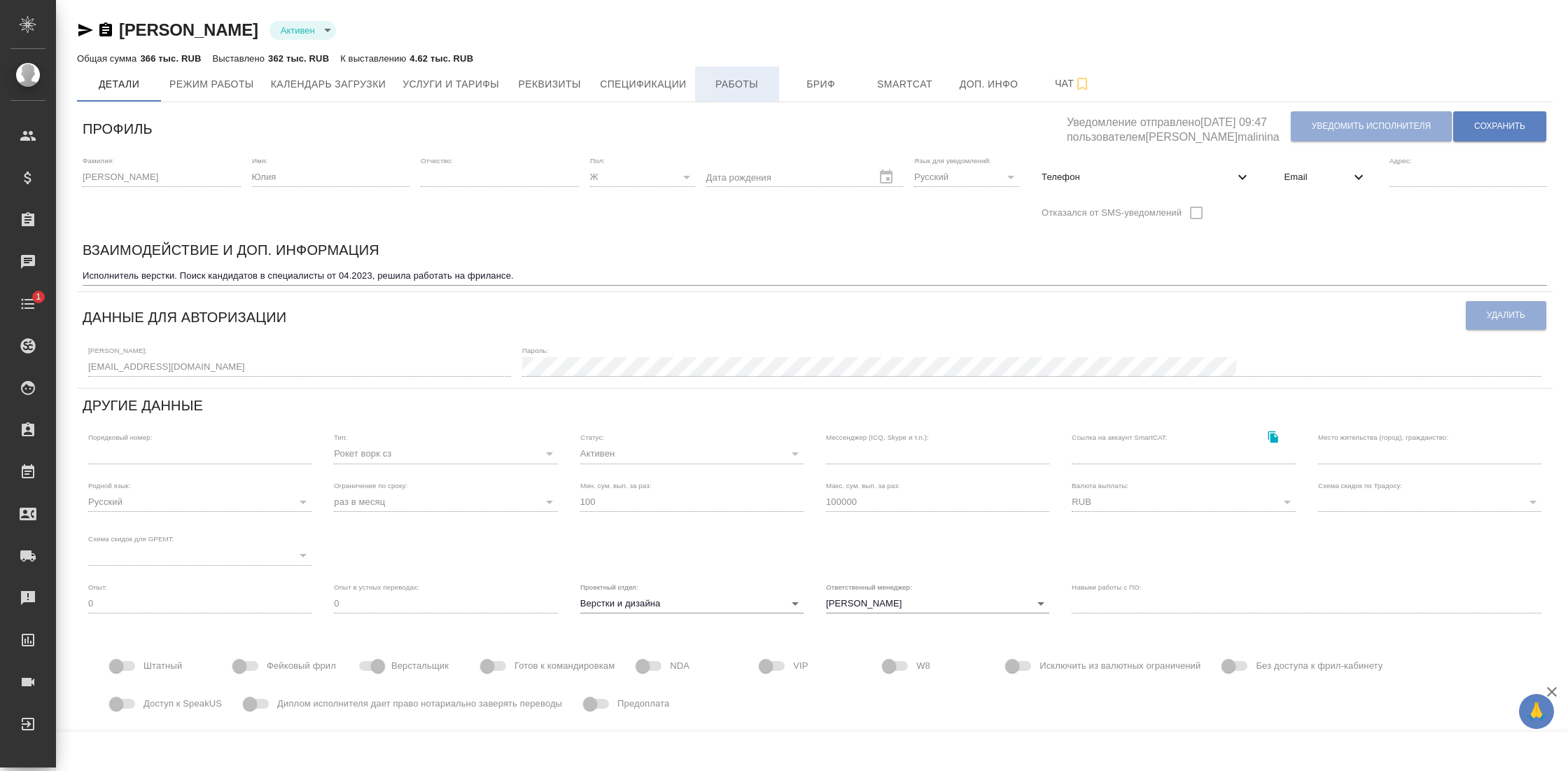
click at [747, 75] on span "Работы" at bounding box center [737, 84] width 67 height 17
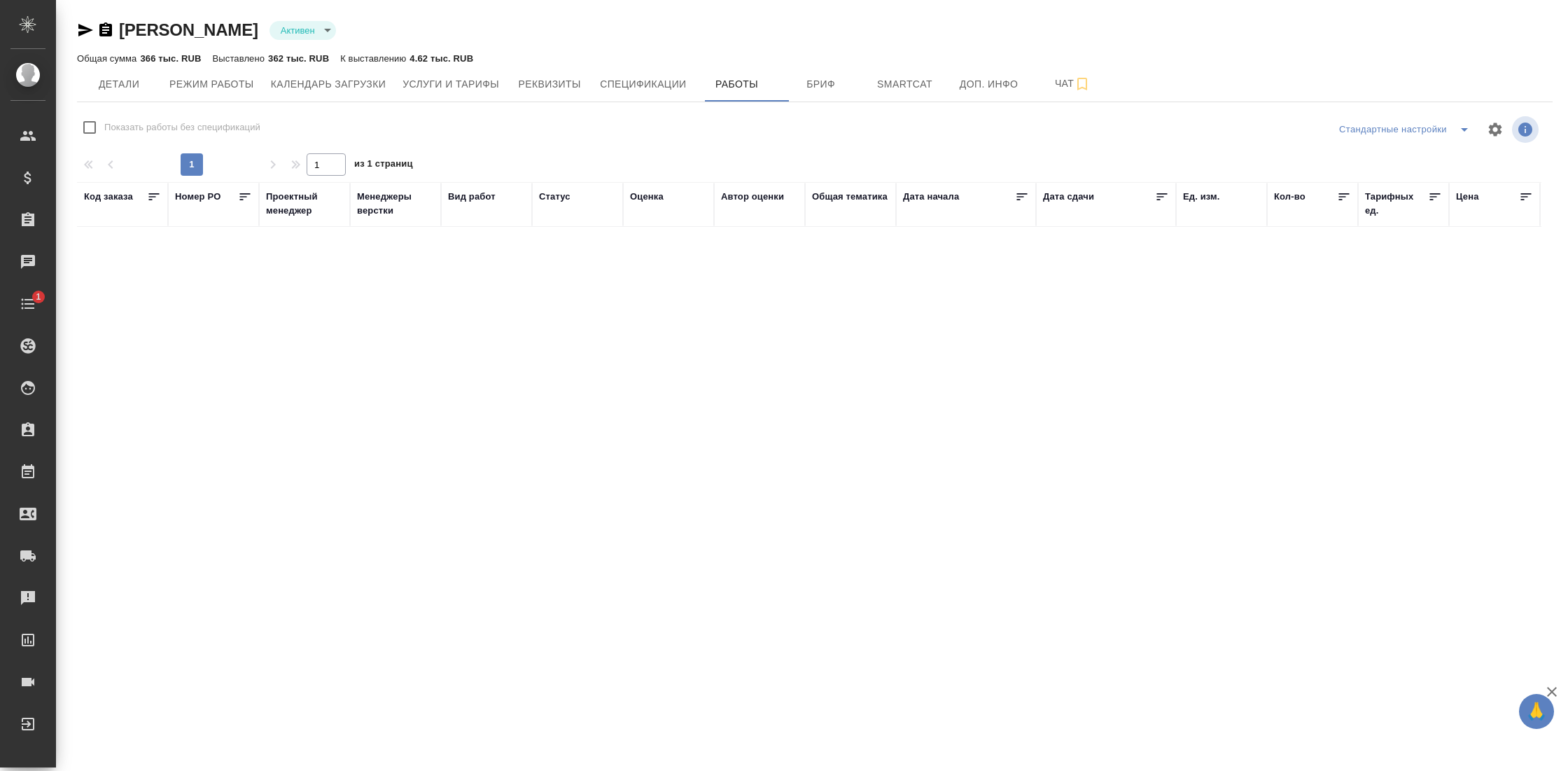
checkbox input "false"
